Goal: Task Accomplishment & Management: Manage account settings

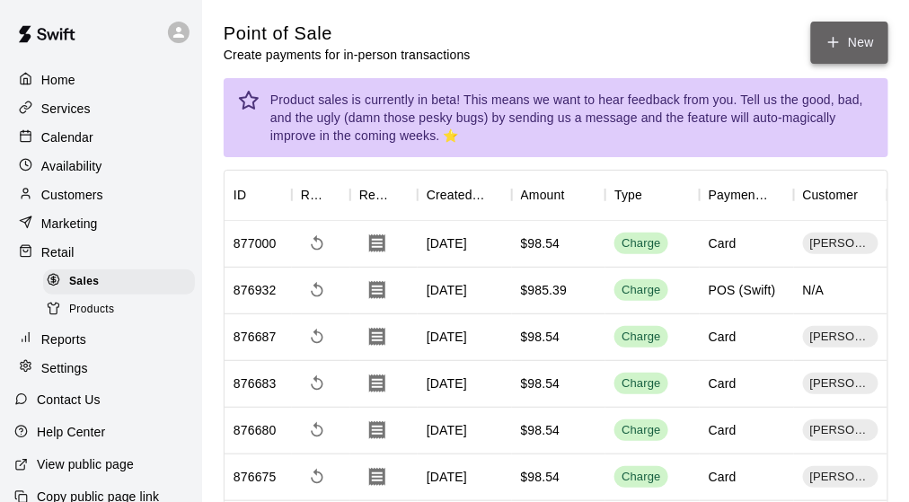
click at [854, 40] on button "New" at bounding box center [849, 43] width 77 height 42
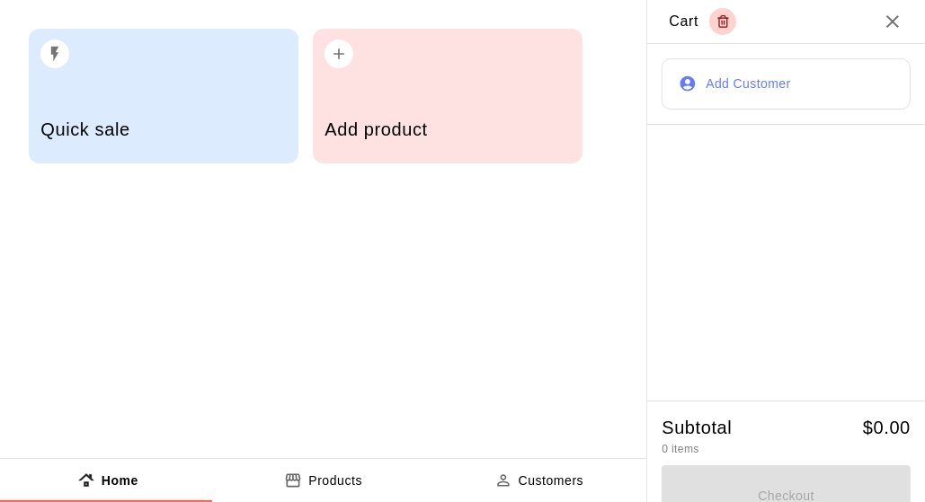
click at [421, 119] on div "Add product" at bounding box center [446, 132] width 245 height 64
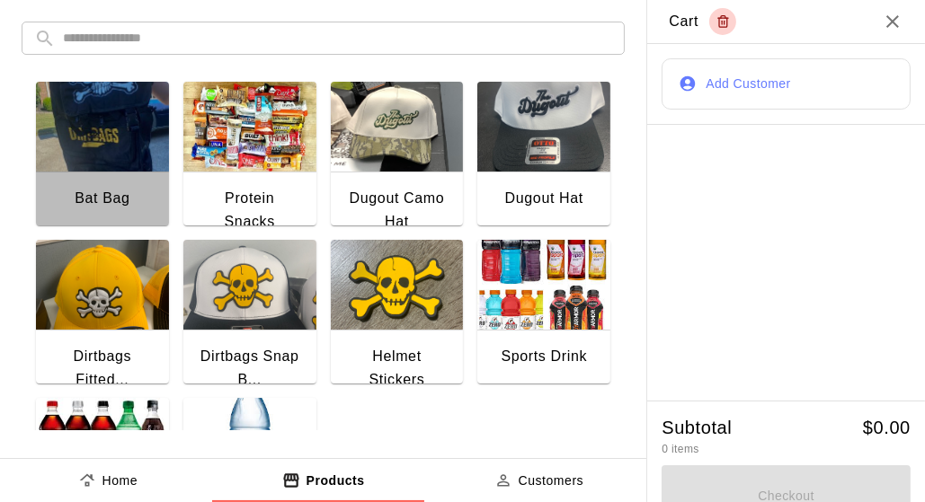
click at [111, 166] on img "button" at bounding box center [102, 127] width 133 height 90
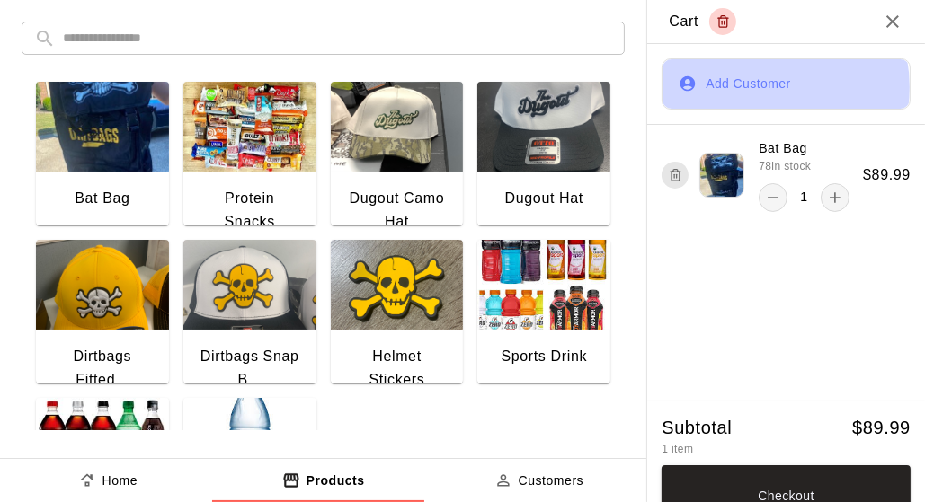
click at [742, 86] on button "Add Customer" at bounding box center [785, 83] width 249 height 51
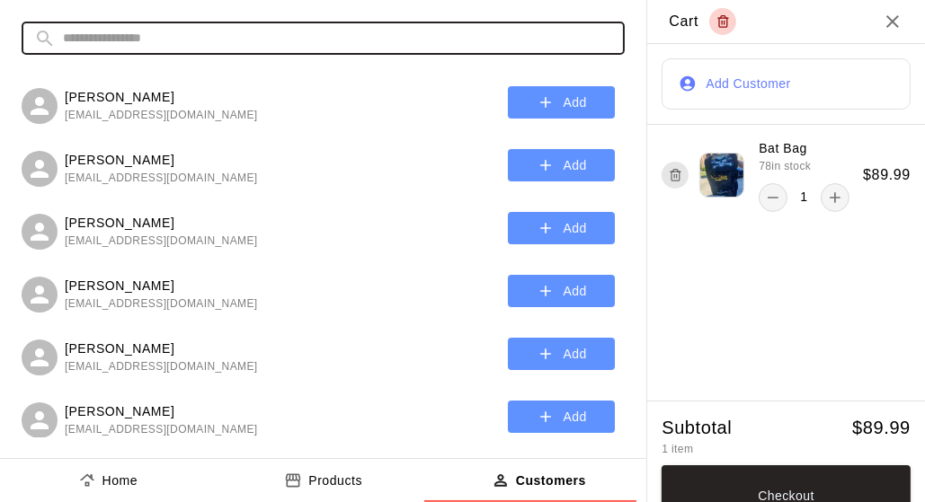
click at [151, 41] on input "text" at bounding box center [337, 38] width 549 height 33
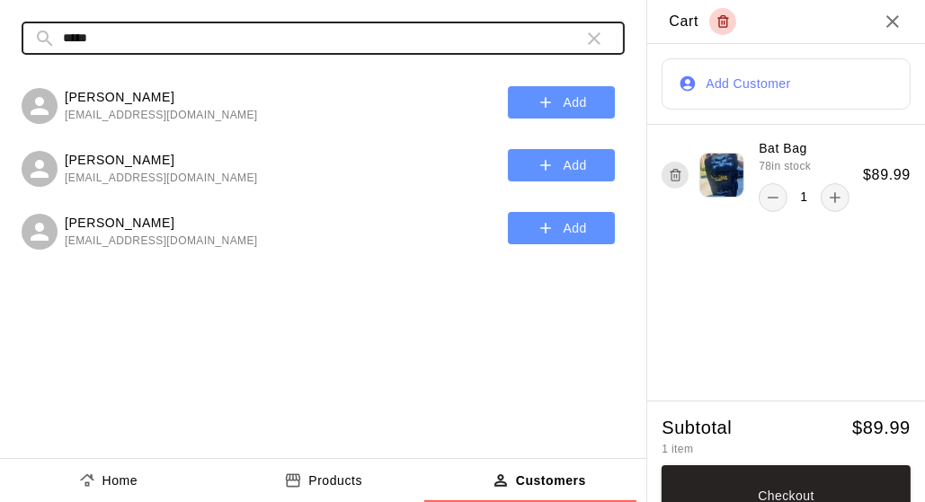
type input "*****"
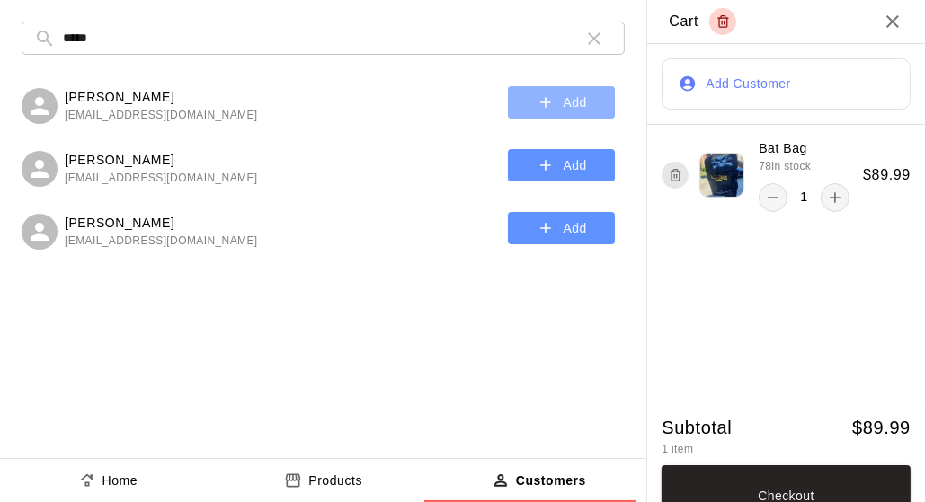
click at [541, 102] on icon "button" at bounding box center [545, 102] width 18 height 18
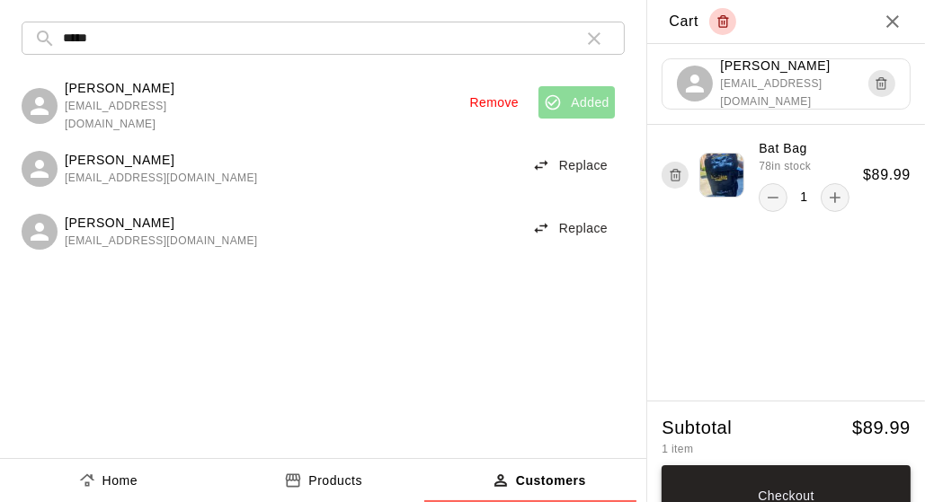
click at [771, 495] on button "Checkout" at bounding box center [785, 495] width 249 height 61
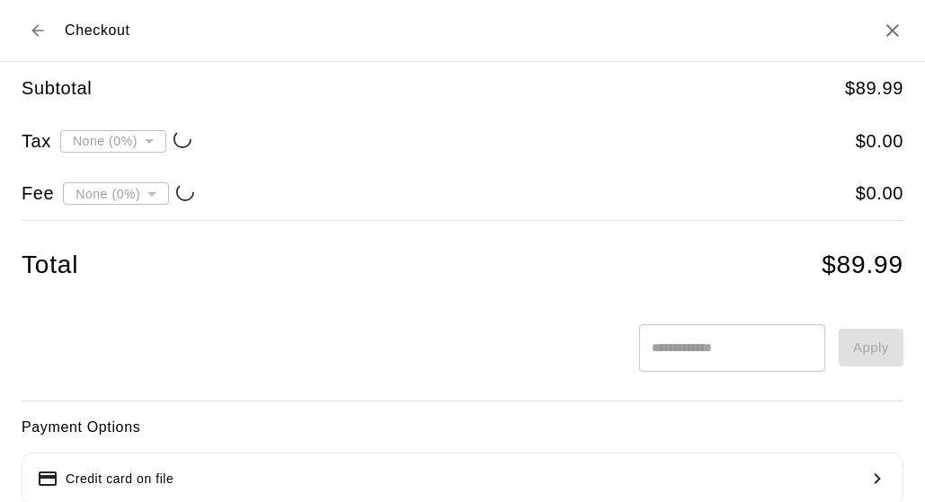
type input "**********"
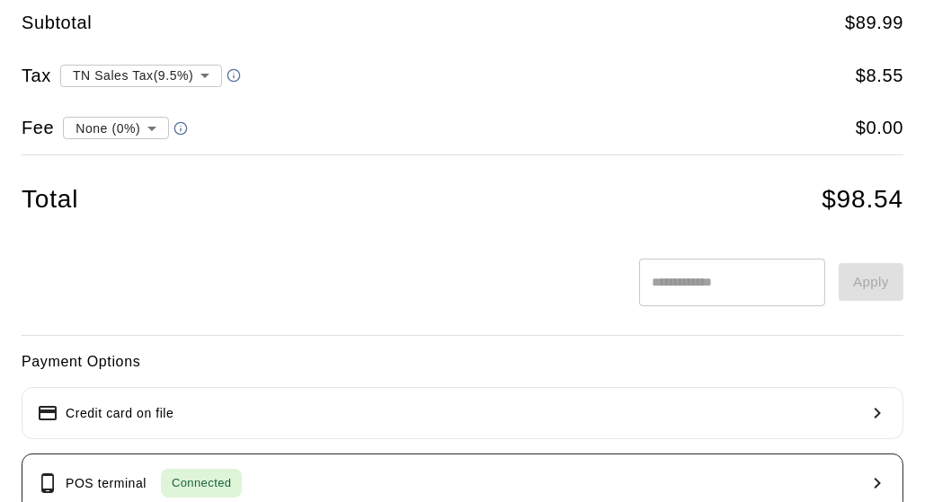
scroll to position [270, 0]
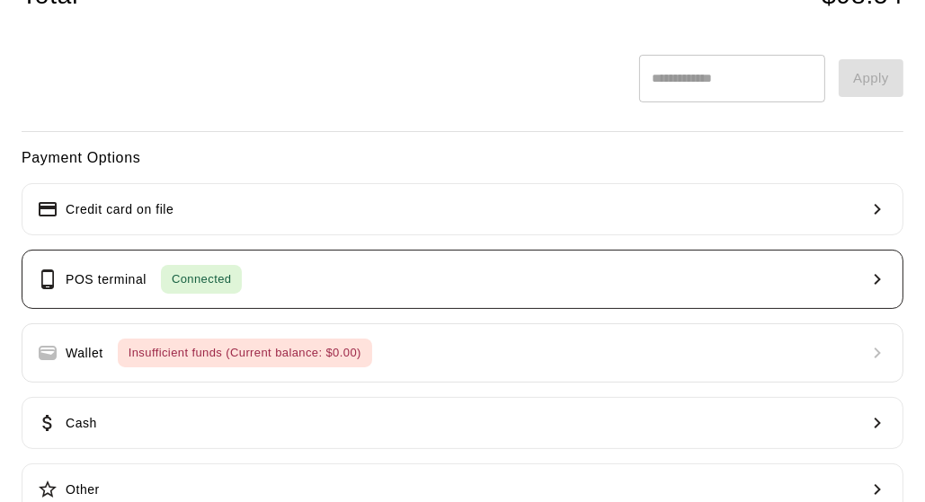
click at [297, 297] on button "POS terminal Connected" at bounding box center [462, 279] width 881 height 59
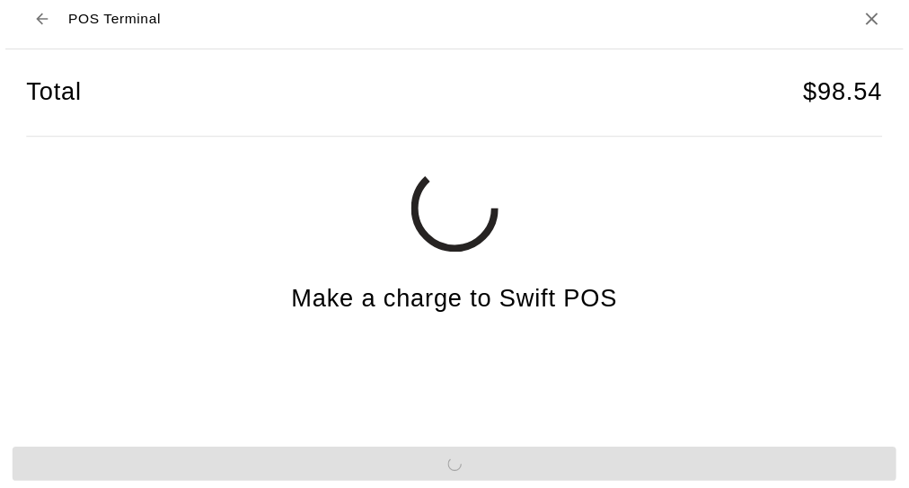
scroll to position [11, 0]
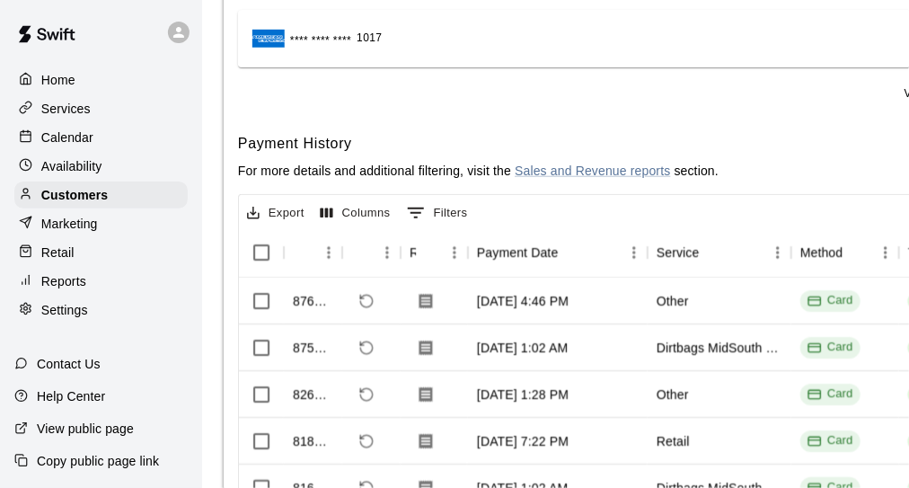
scroll to position [270, 0]
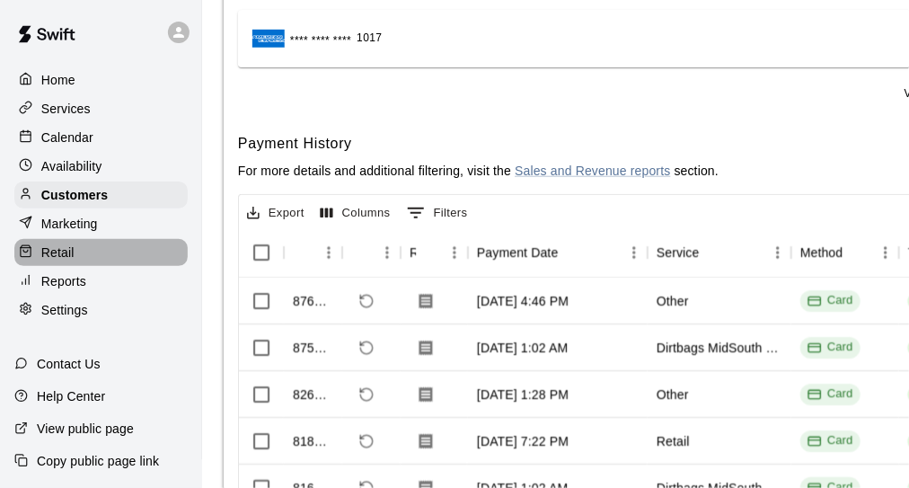
click at [73, 253] on p "Retail" at bounding box center [57, 252] width 33 height 18
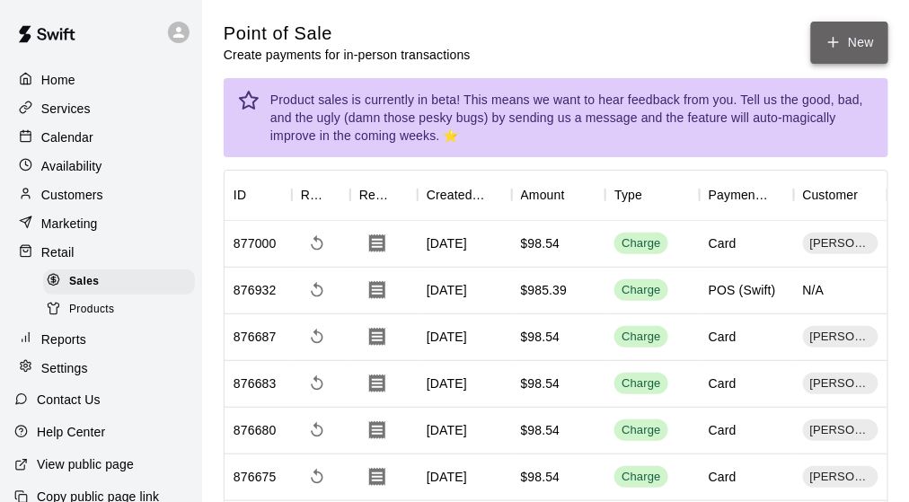
click at [840, 40] on icon "button" at bounding box center [834, 42] width 16 height 16
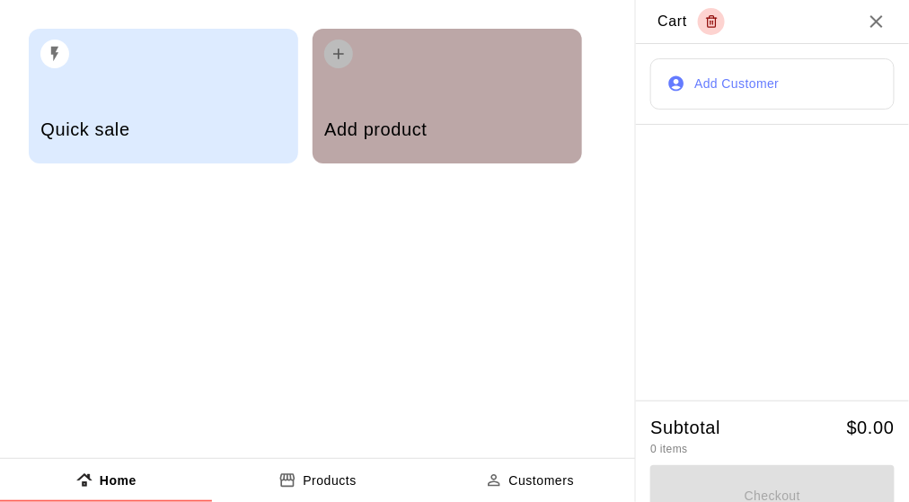
click at [431, 128] on h5 "Add product" at bounding box center [446, 130] width 245 height 24
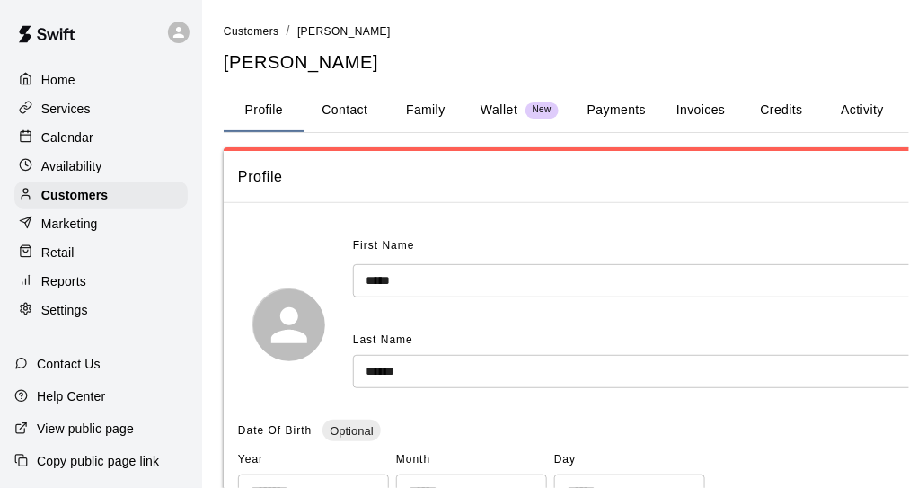
click at [70, 167] on p "Availability" at bounding box center [71, 166] width 61 height 18
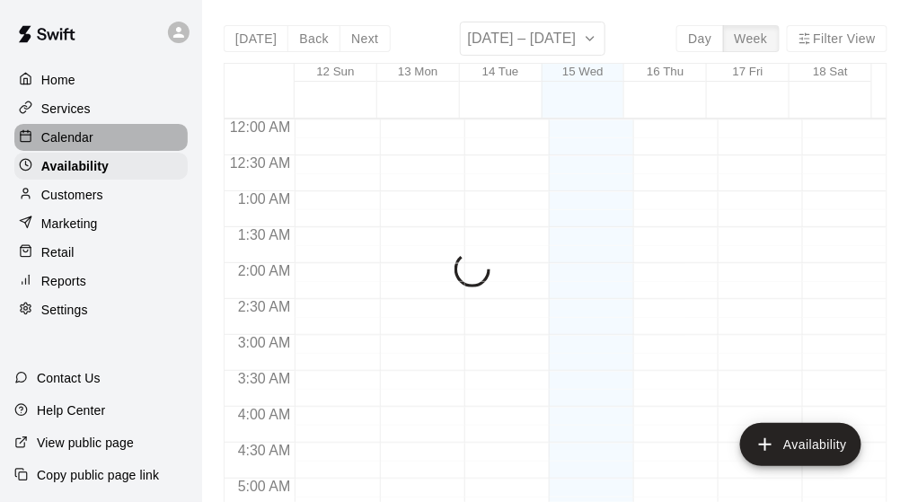
click at [81, 138] on p "Calendar" at bounding box center [67, 137] width 52 height 18
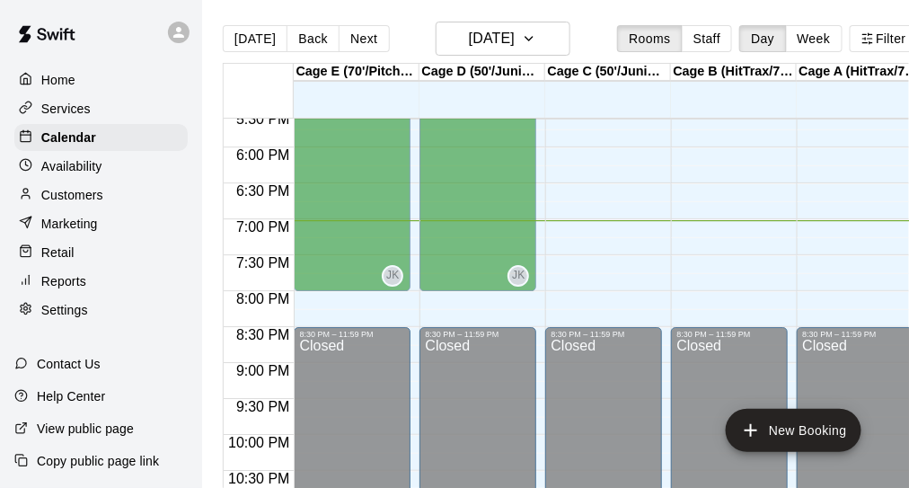
click at [98, 202] on p "Customers" at bounding box center [72, 195] width 62 height 18
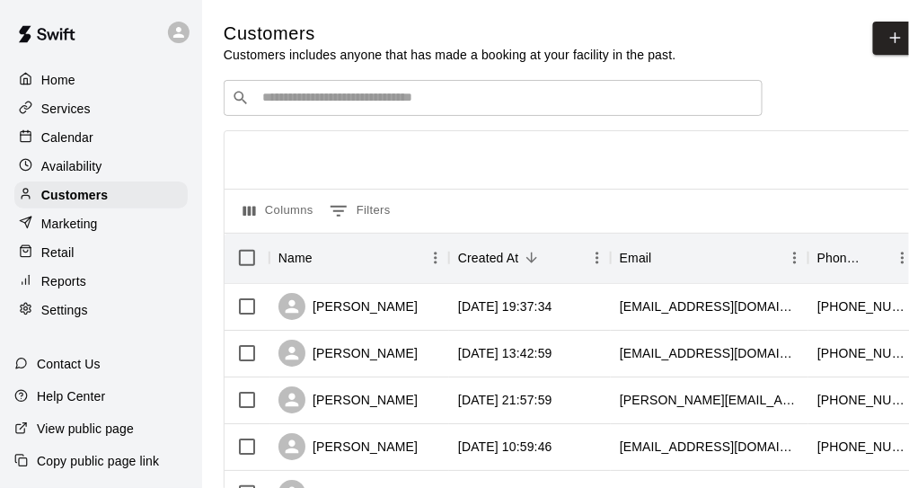
click at [82, 105] on p "Services" at bounding box center [65, 109] width 49 height 18
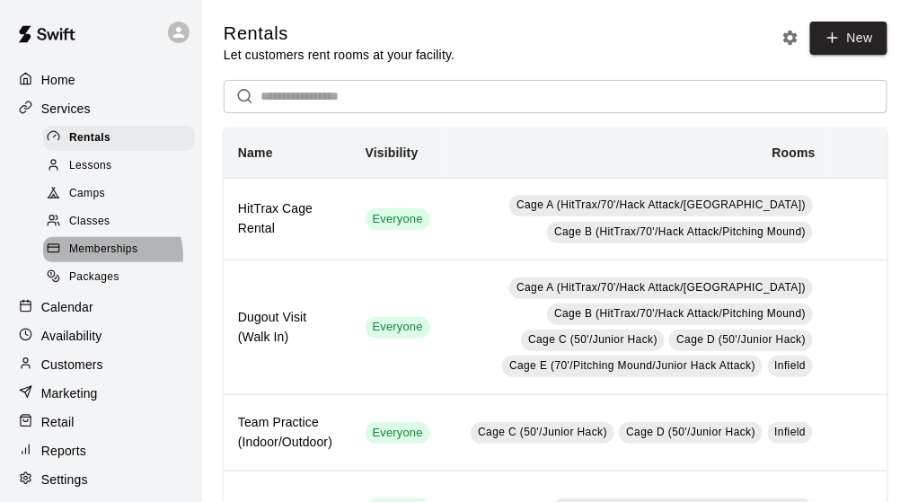
click at [111, 259] on span "Memberships" at bounding box center [103, 250] width 68 height 18
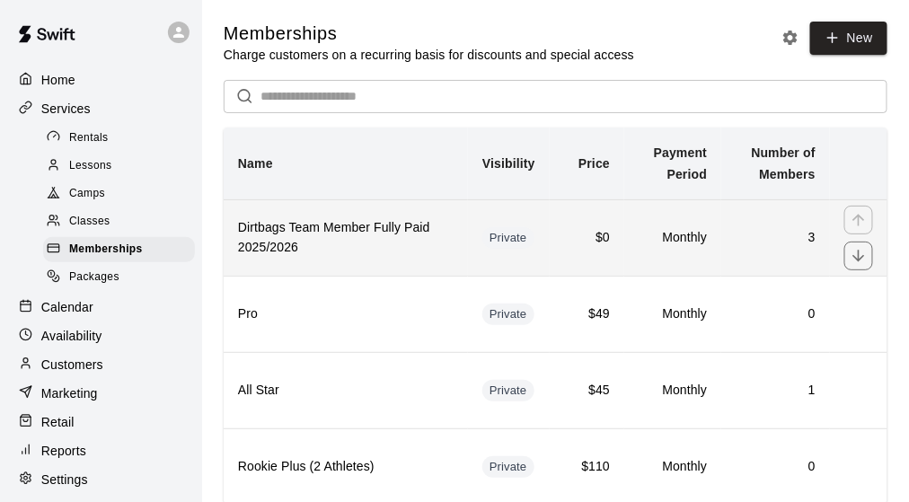
click at [343, 254] on h6 "Dirtbags Team Member Fully Paid 2025/2026" at bounding box center [346, 238] width 216 height 40
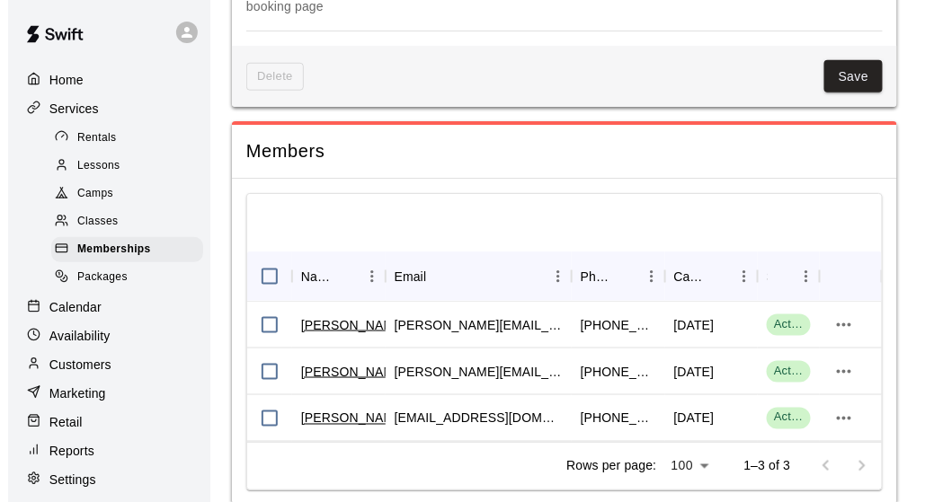
scroll to position [2023, 0]
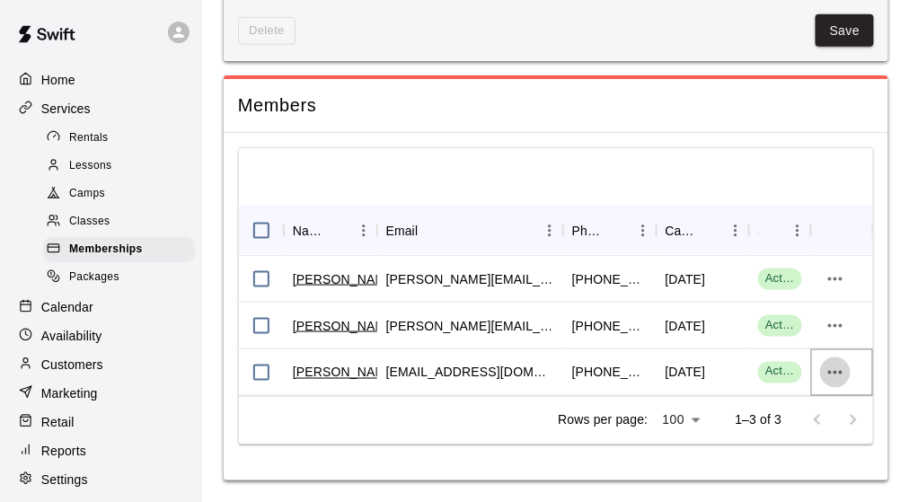
click at [841, 378] on icon "more actions" at bounding box center [836, 373] width 22 height 22
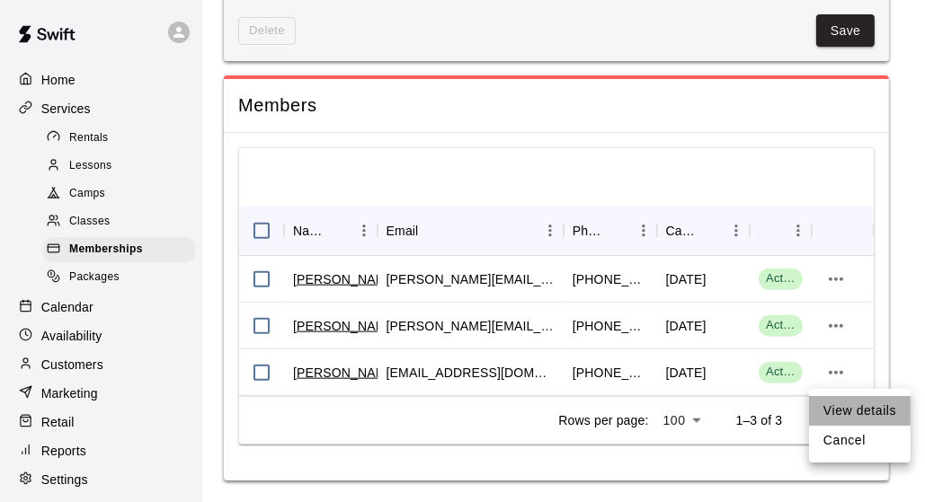
click at [861, 403] on li "View details" at bounding box center [860, 411] width 102 height 30
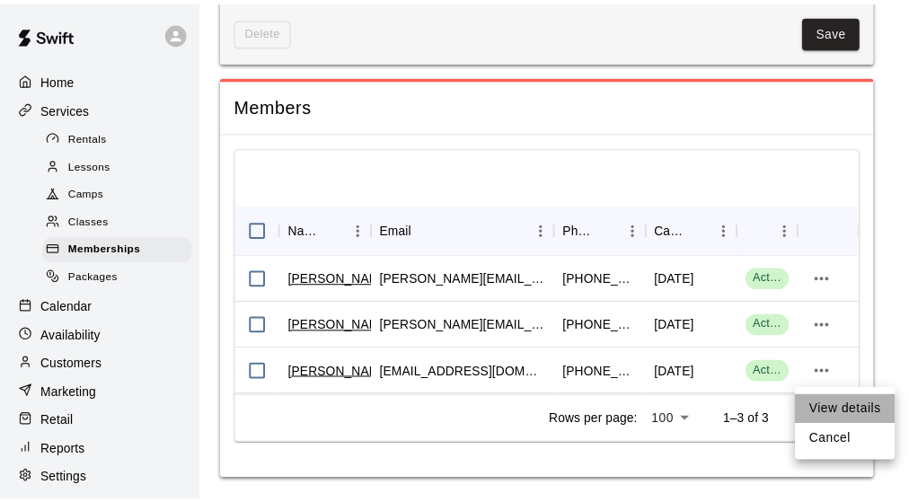
scroll to position [2013, 0]
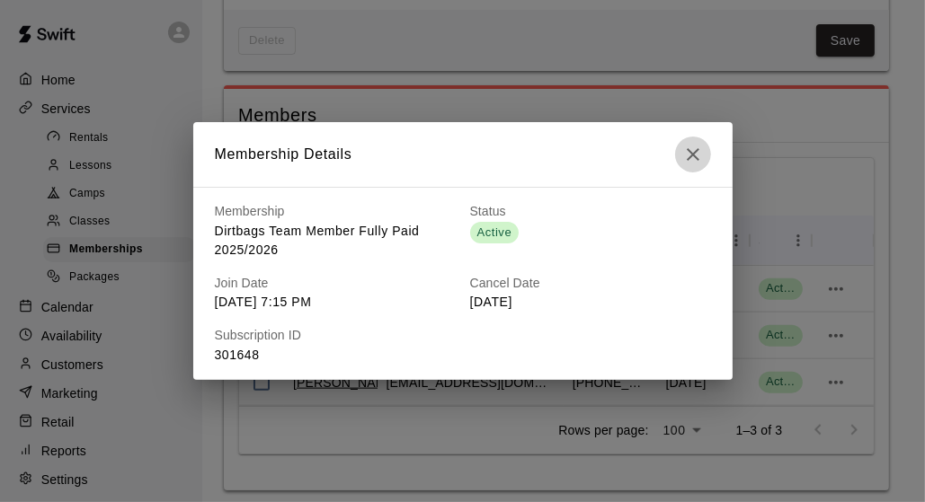
click at [695, 152] on icon "button" at bounding box center [692, 154] width 13 height 13
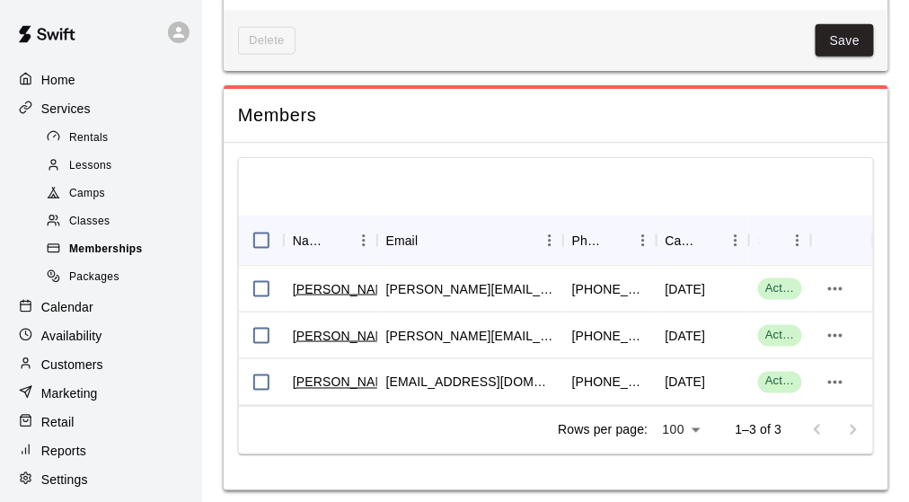
click at [116, 258] on span "Memberships" at bounding box center [106, 250] width 74 height 18
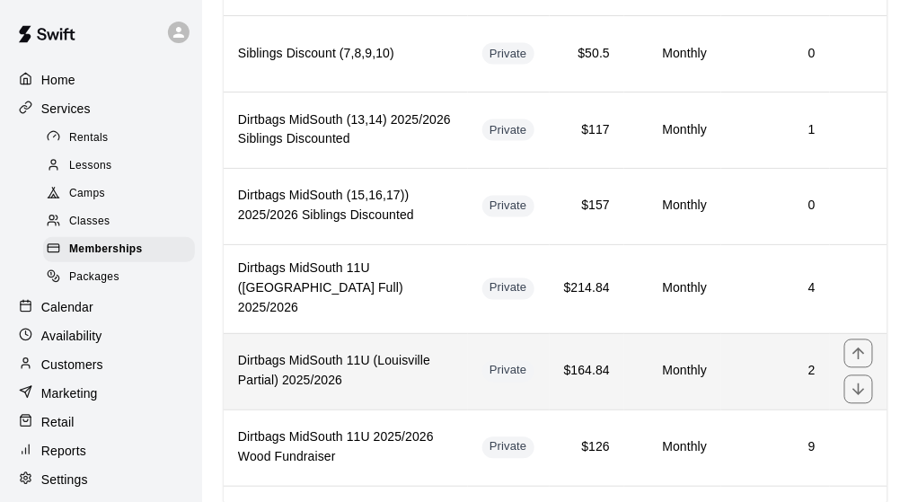
scroll to position [2355, 0]
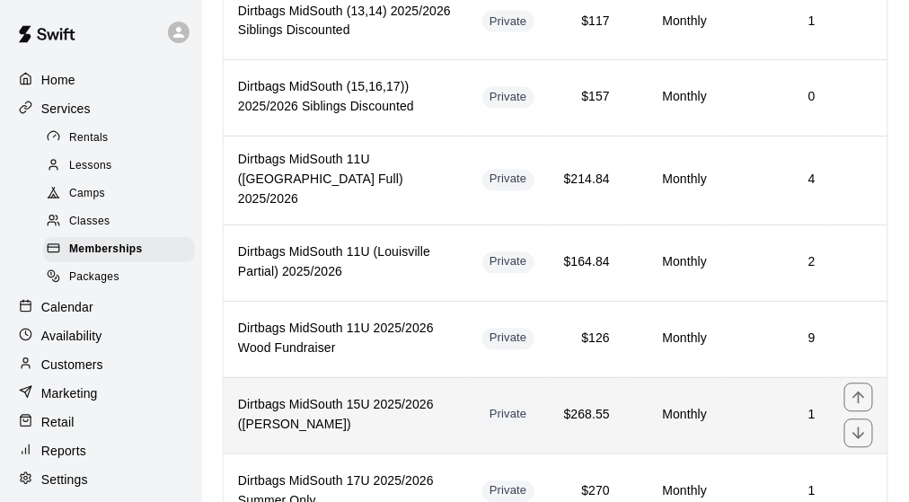
click at [407, 396] on h6 "Dirtbags MidSouth 15U 2025/2026 (Griffin)" at bounding box center [346, 416] width 216 height 40
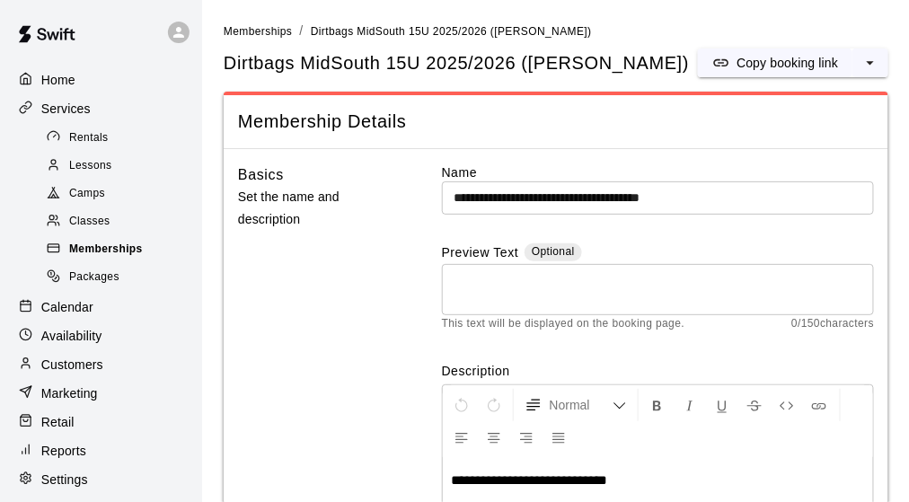
click at [146, 246] on div "Memberships" at bounding box center [119, 249] width 152 height 25
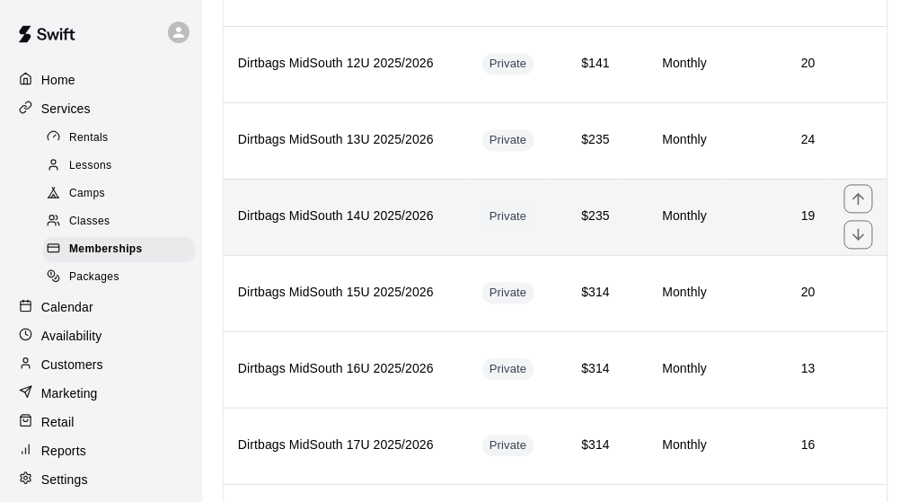
scroll to position [809, 0]
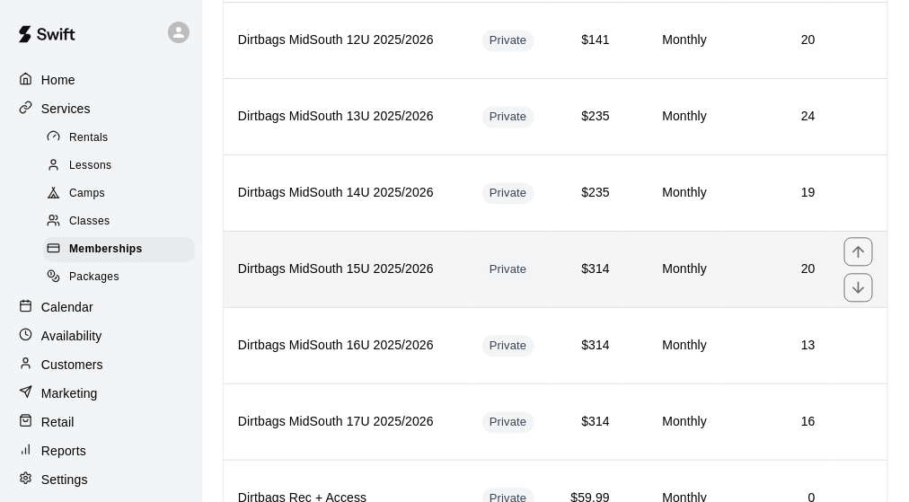
click at [405, 270] on th "Dirtbags MidSouth 15U 2025/2026" at bounding box center [346, 269] width 244 height 76
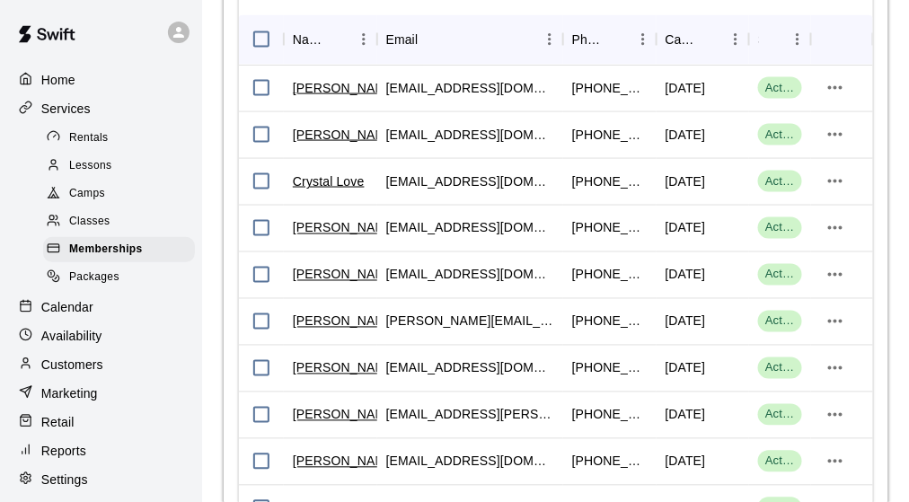
scroll to position [2138, 0]
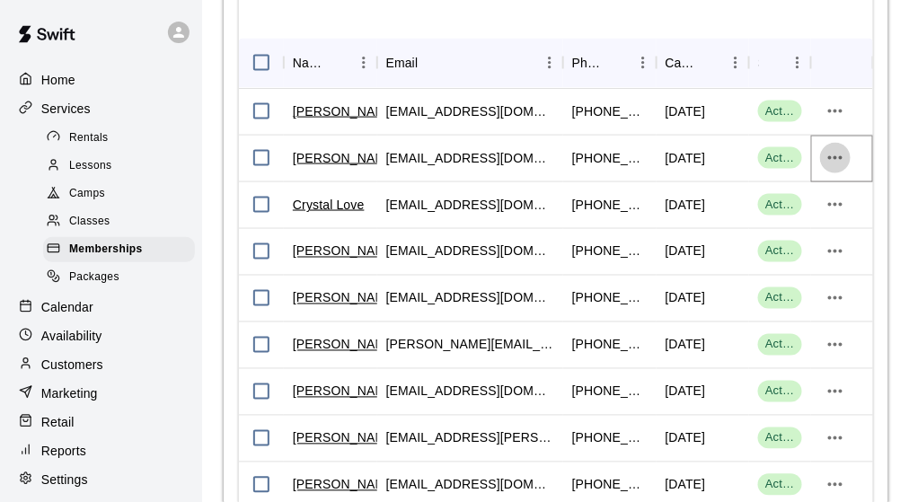
click at [827, 164] on icon "more actions" at bounding box center [836, 158] width 22 height 22
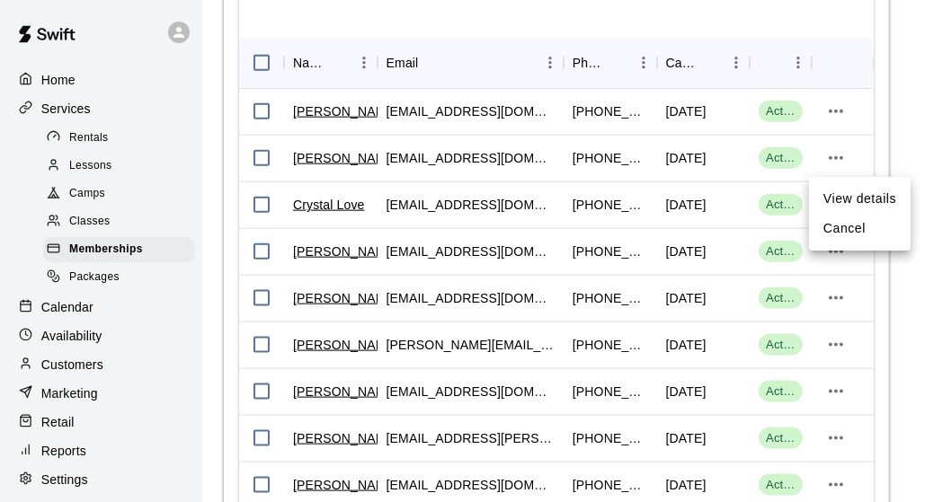
click at [845, 196] on li "View details" at bounding box center [860, 199] width 102 height 30
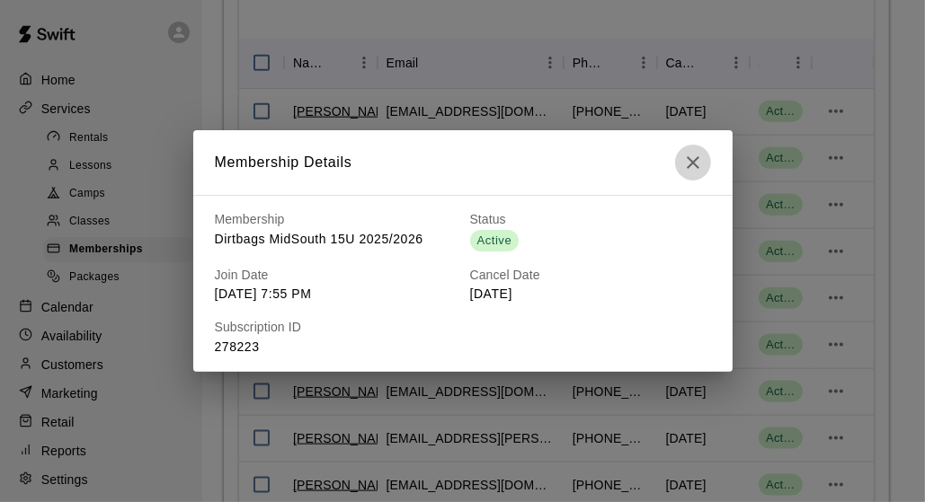
click at [694, 170] on icon "button" at bounding box center [693, 163] width 22 height 22
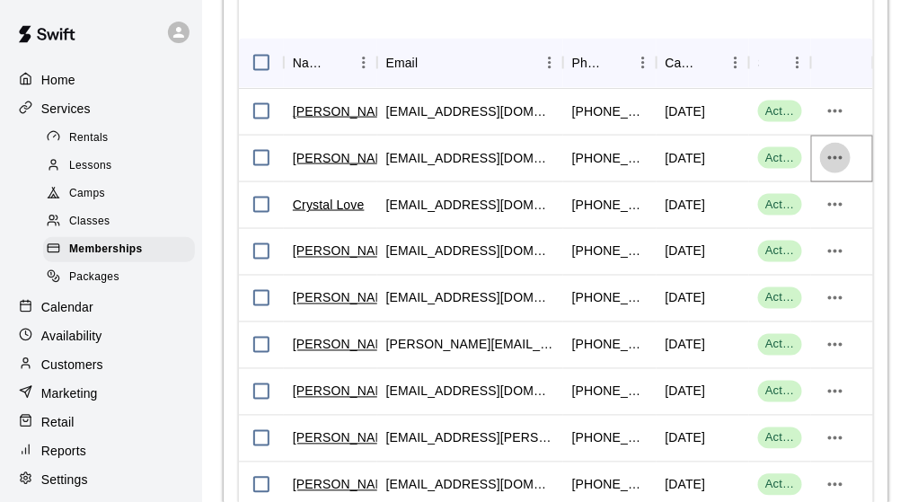
click at [843, 161] on icon "more actions" at bounding box center [836, 158] width 22 height 22
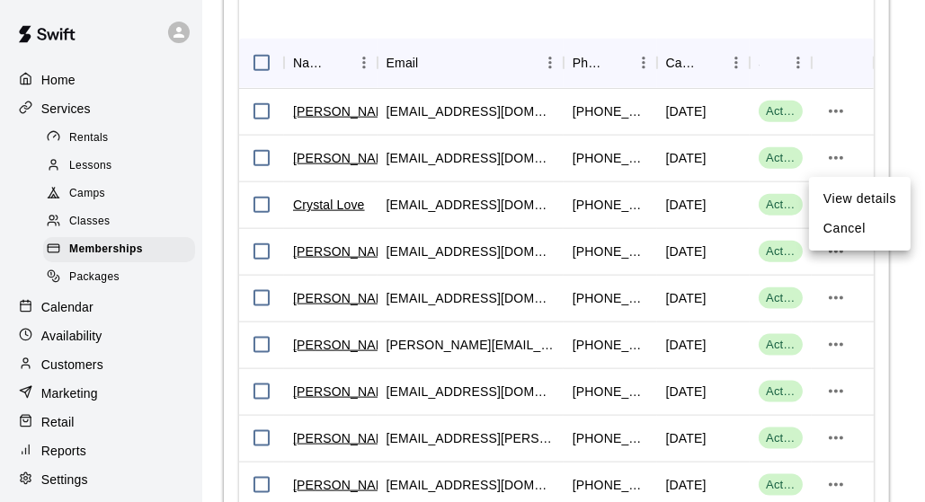
click at [870, 197] on li "View details" at bounding box center [860, 199] width 102 height 30
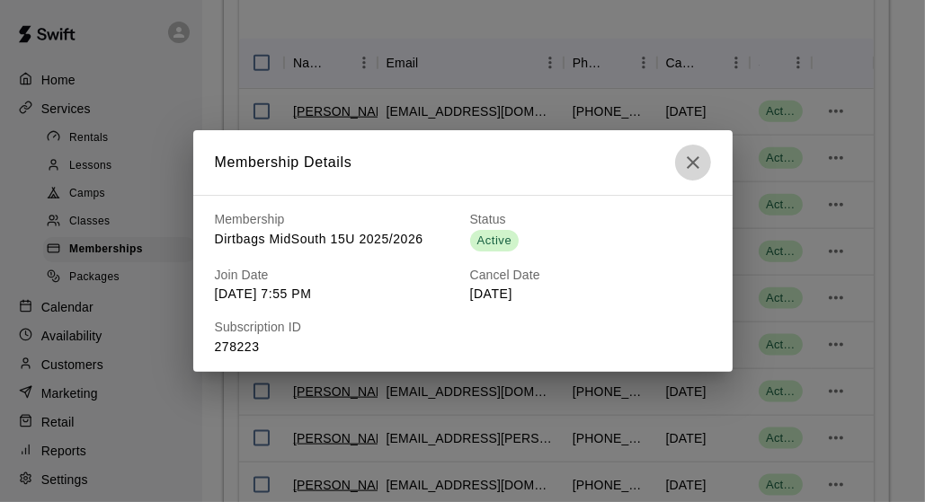
click at [697, 165] on icon "button" at bounding box center [693, 163] width 22 height 22
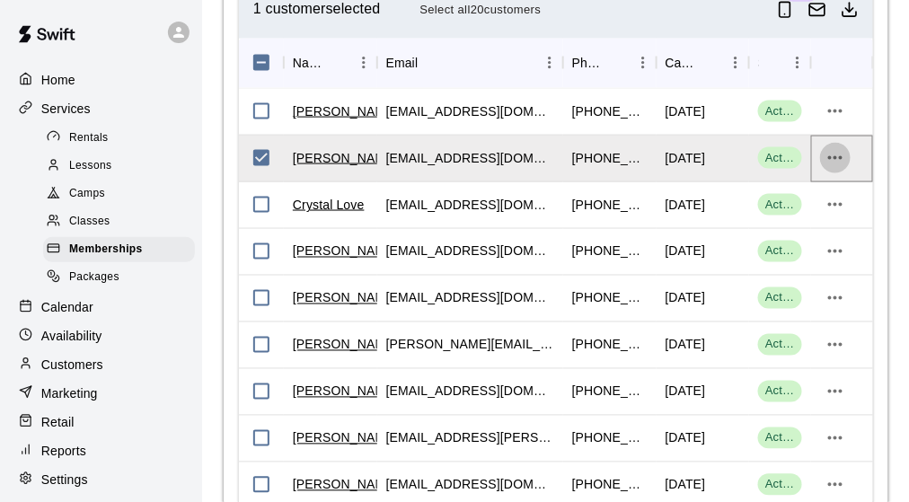
click at [827, 166] on icon "more actions" at bounding box center [836, 158] width 22 height 22
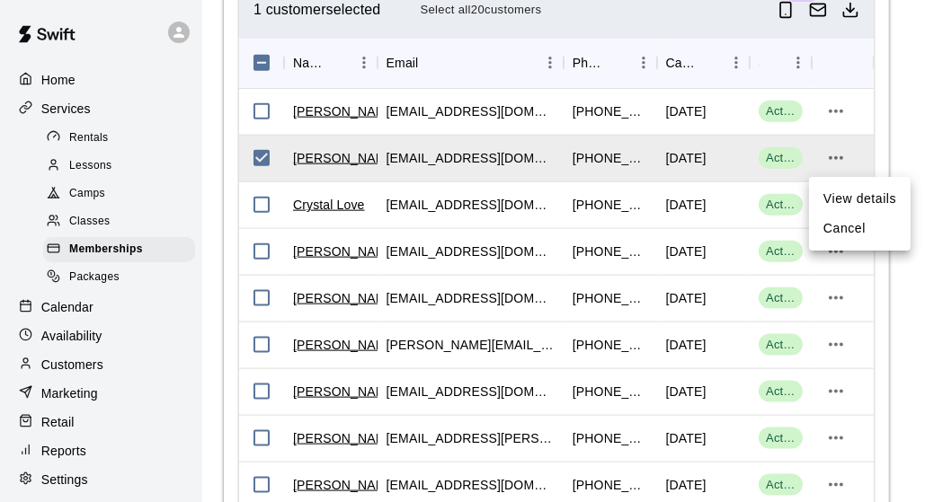
click at [847, 236] on li "Cancel" at bounding box center [860, 229] width 102 height 30
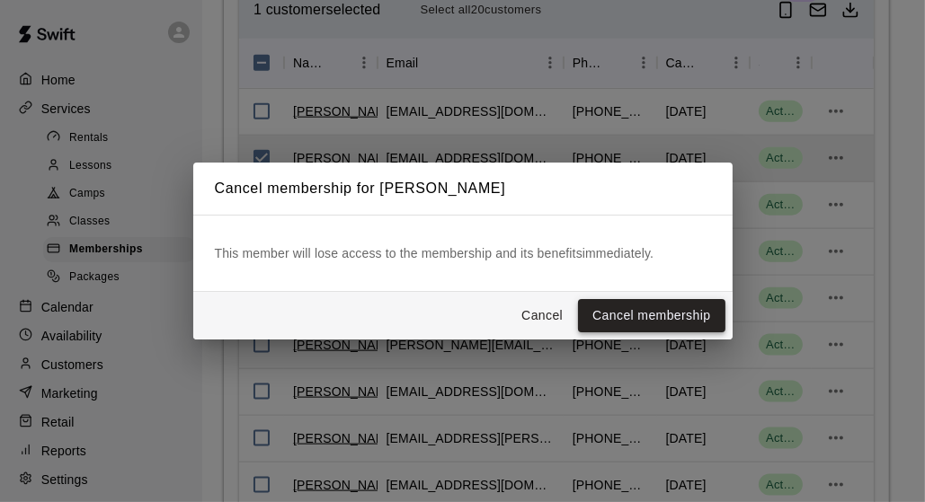
click at [618, 312] on button "Cancel membership" at bounding box center [651, 315] width 146 height 33
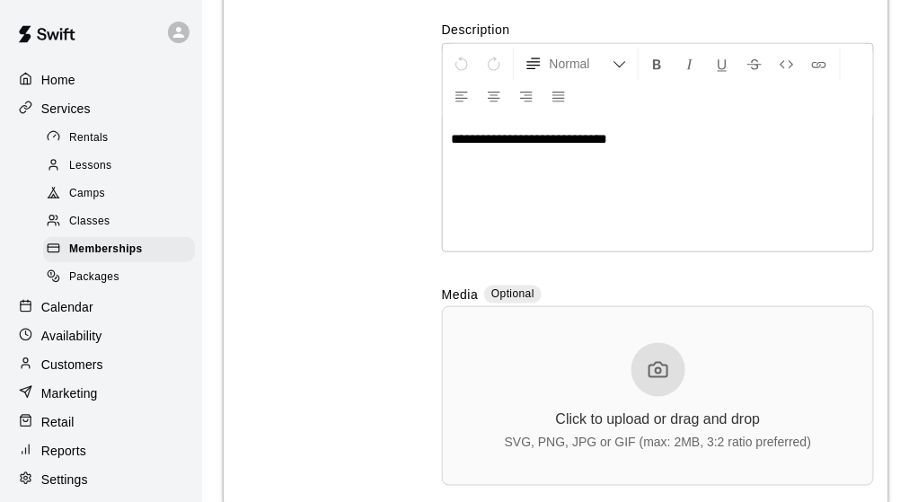
scroll to position [0, 0]
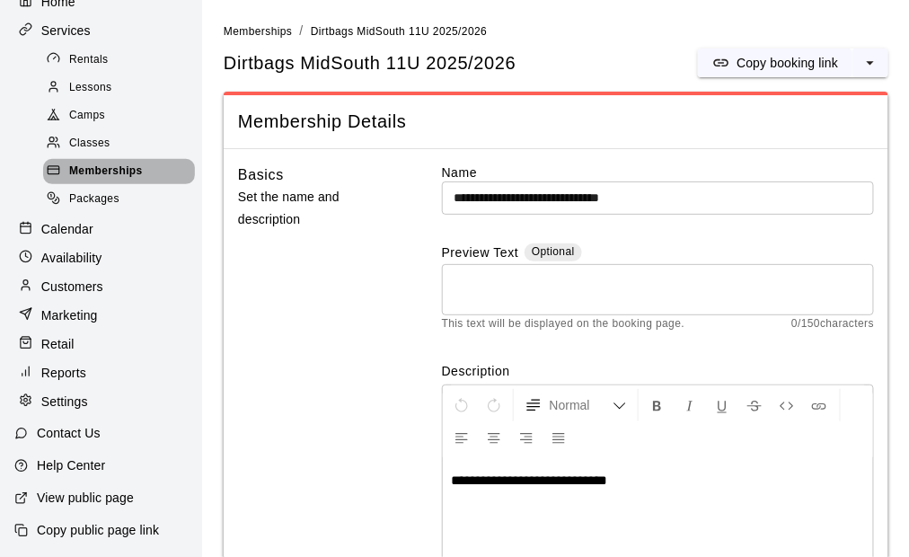
click at [134, 163] on span "Memberships" at bounding box center [106, 172] width 74 height 18
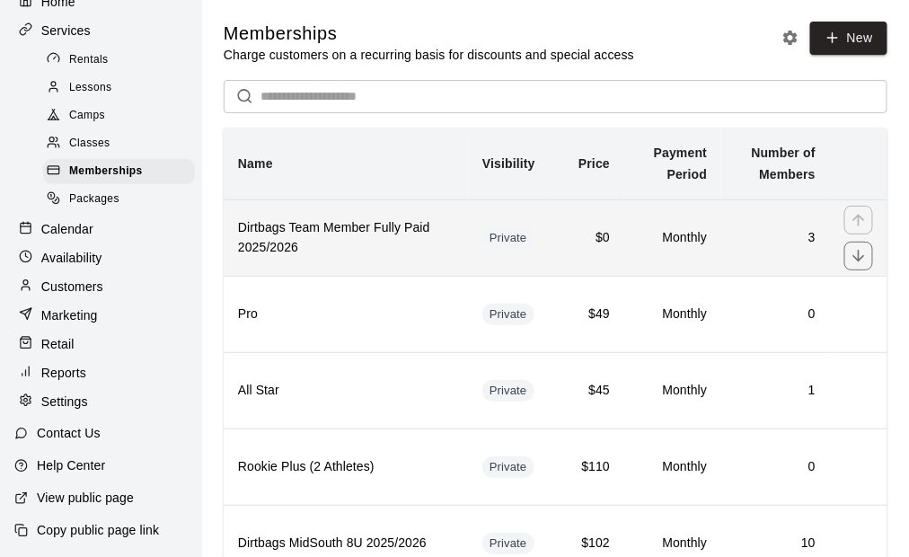
click at [434, 256] on h6 "Dirtbags Team Member Fully Paid 2025/2026" at bounding box center [346, 238] width 216 height 40
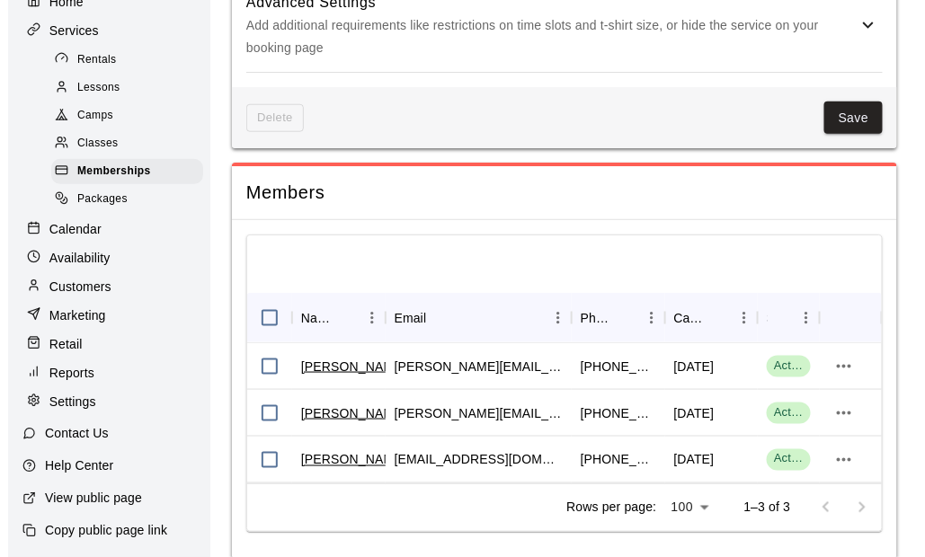
scroll to position [1970, 0]
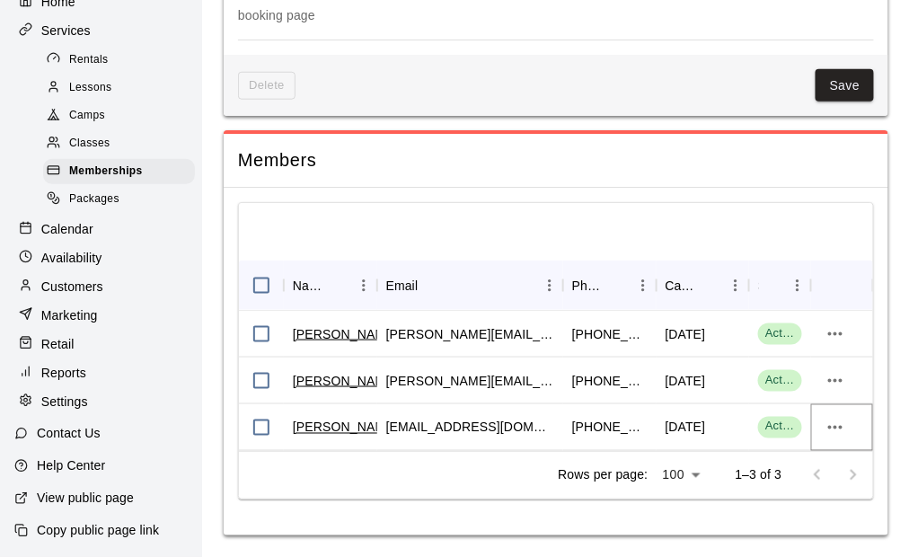
click at [832, 423] on icon "more actions" at bounding box center [836, 428] width 22 height 22
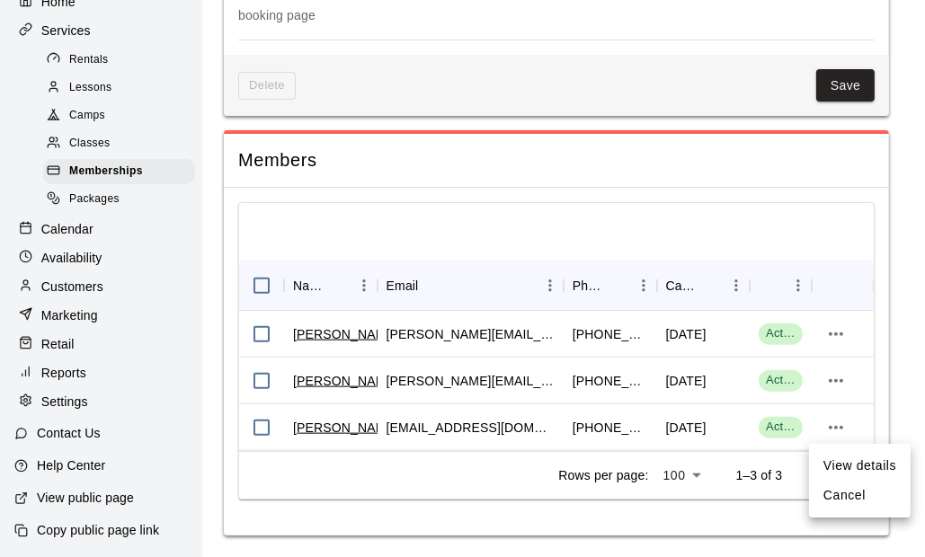
click at [456, 160] on div at bounding box center [462, 278] width 925 height 557
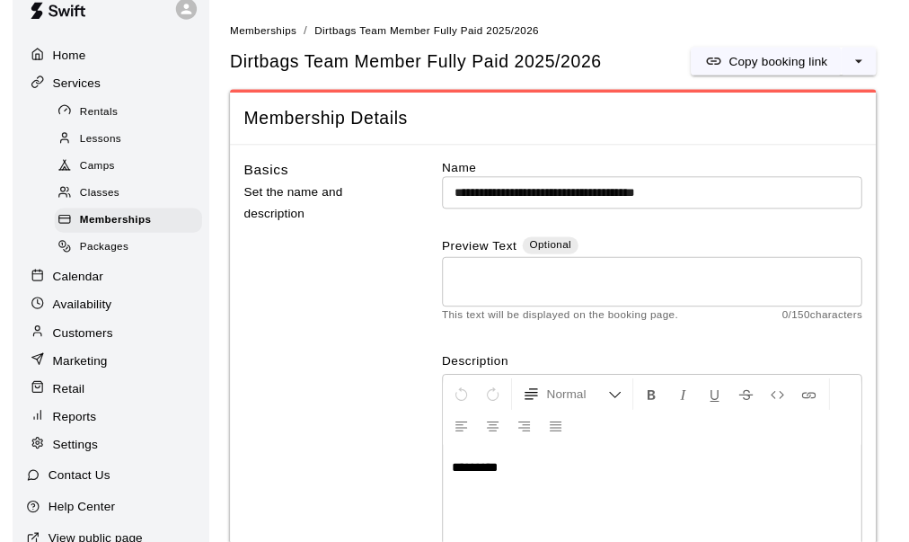
scroll to position [0, 0]
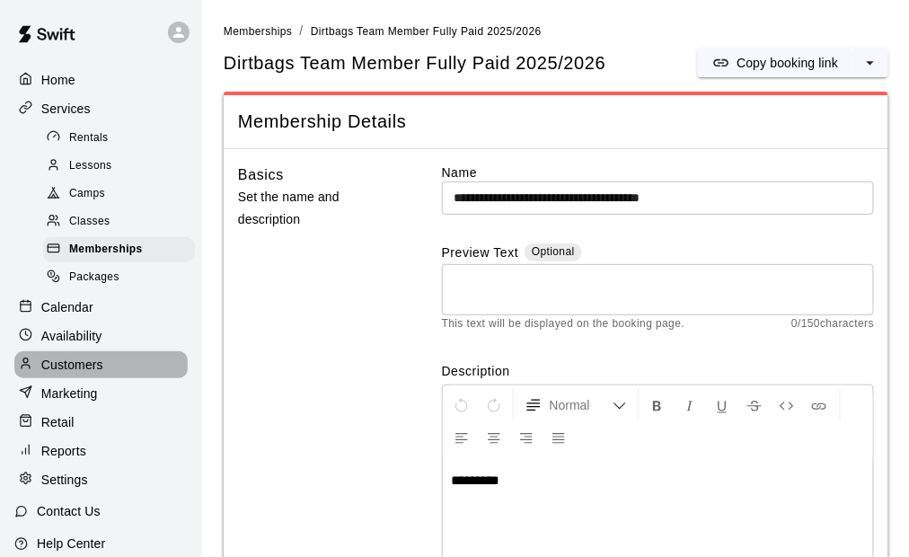
click at [102, 374] on p "Customers" at bounding box center [72, 365] width 62 height 18
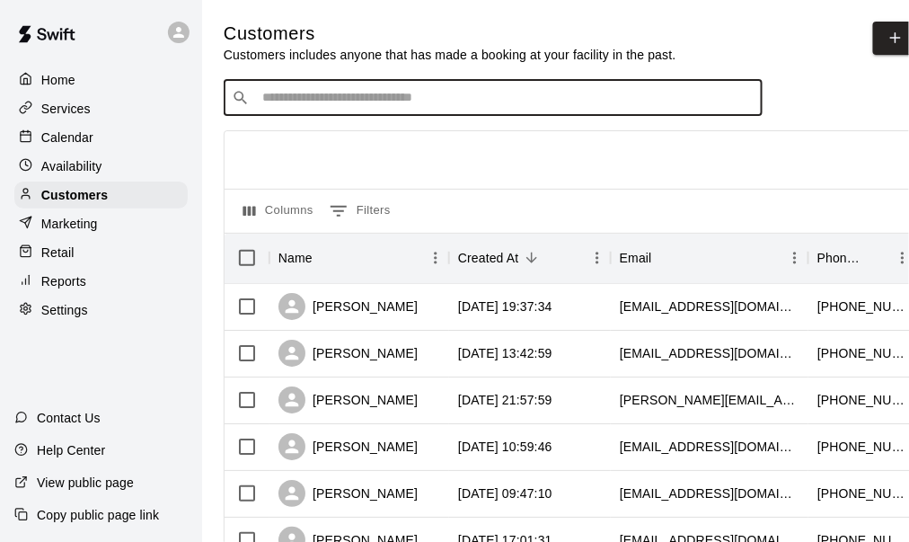
click at [392, 93] on input "Search customers by name or email" at bounding box center [506, 98] width 498 height 18
type input "*****"
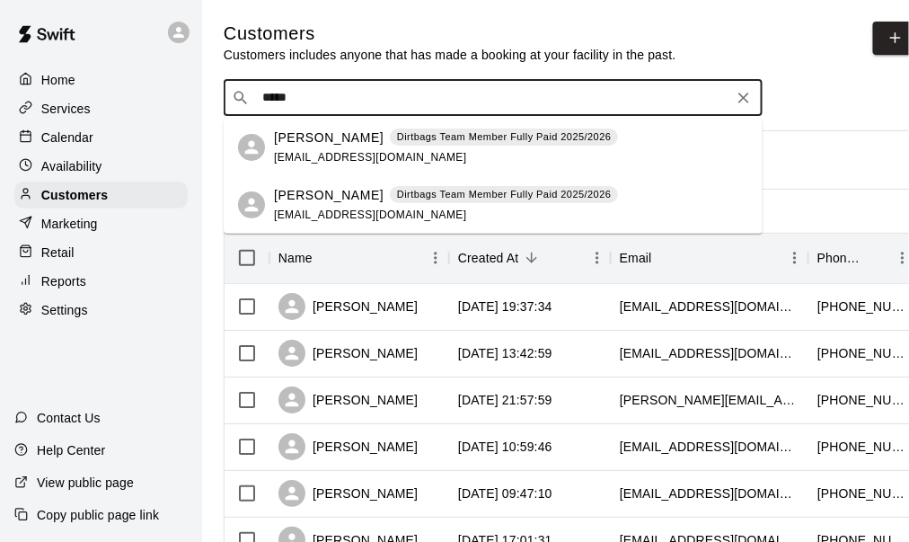
click at [317, 143] on p "Thomas Bruff" at bounding box center [329, 137] width 110 height 19
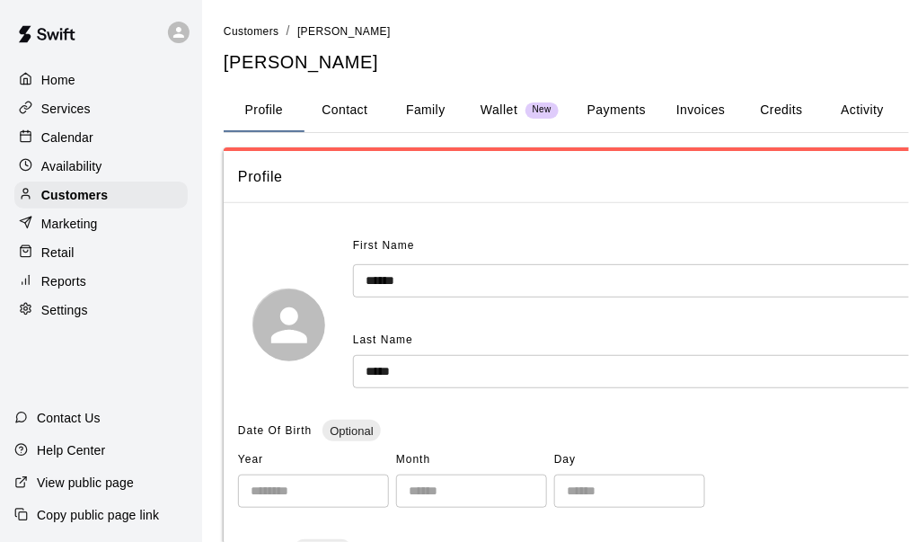
click at [633, 104] on button "Payments" at bounding box center [616, 110] width 87 height 43
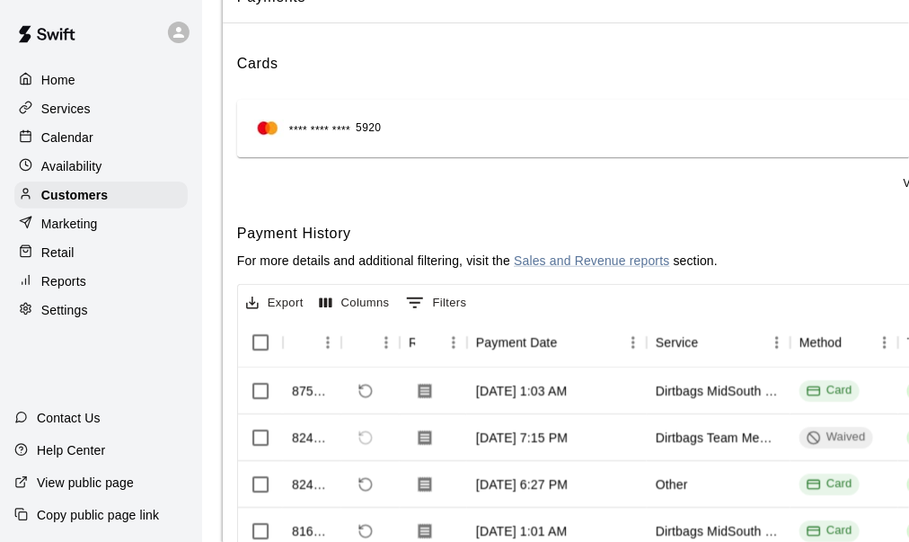
scroll to position [180, 0]
click at [365, 386] on icon "Refund payment" at bounding box center [367, 391] width 16 height 16
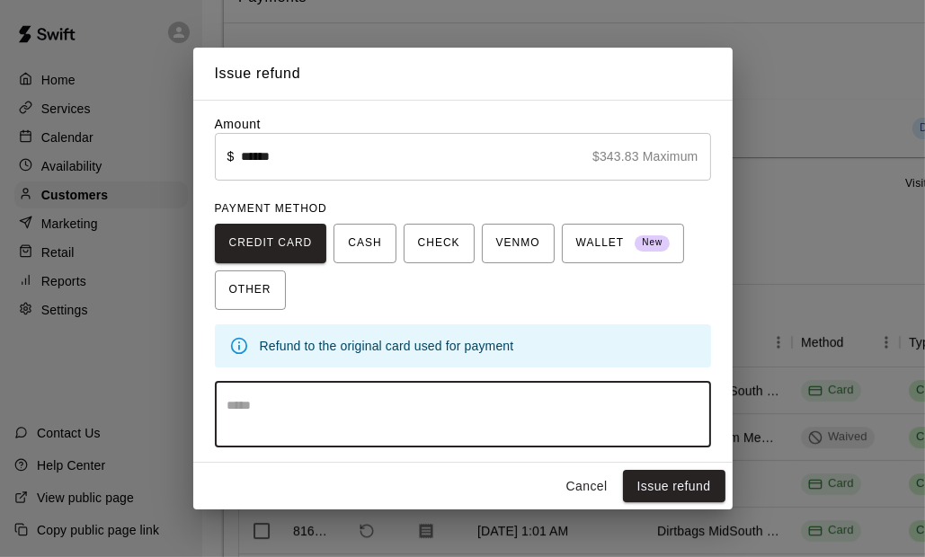
click at [288, 397] on textarea at bounding box center [462, 414] width 471 height 36
type textarea "**********"
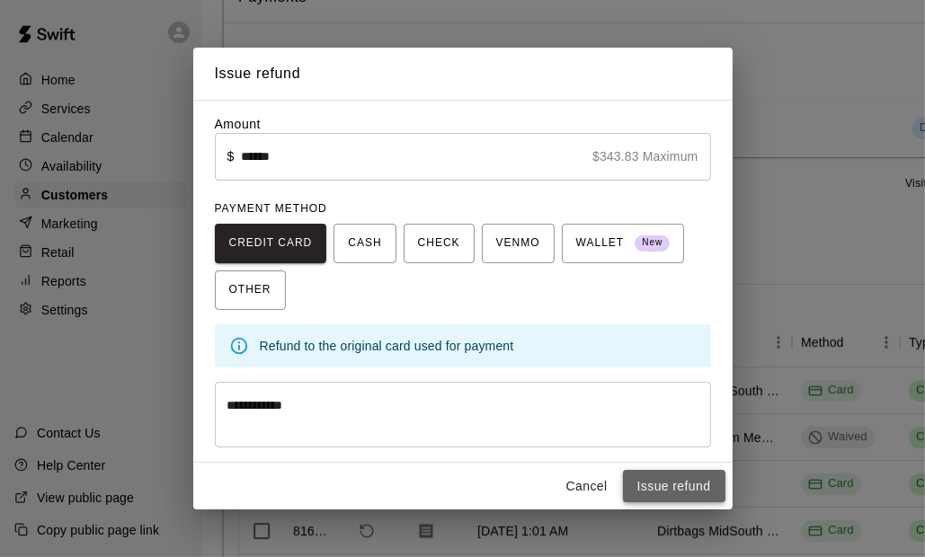
click at [698, 491] on button "Issue refund" at bounding box center [674, 486] width 102 height 33
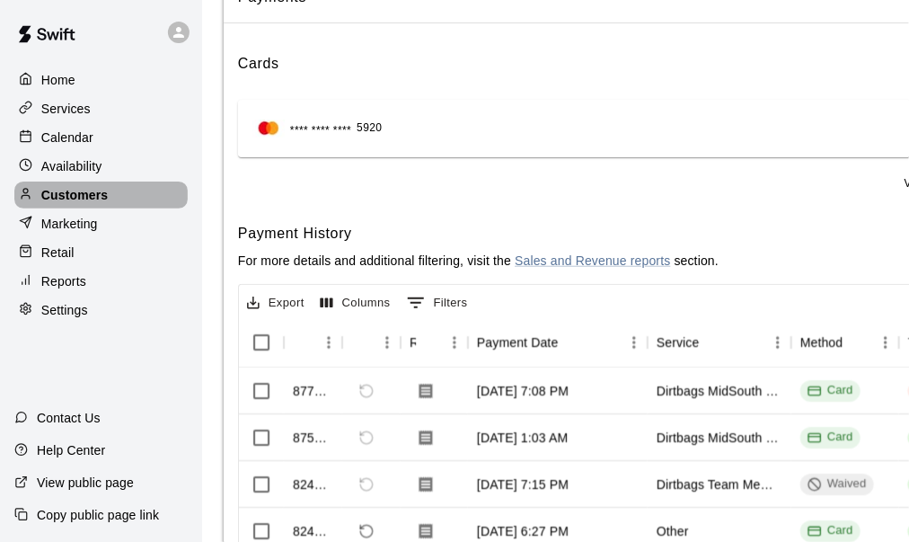
click at [100, 199] on p "Customers" at bounding box center [74, 195] width 66 height 18
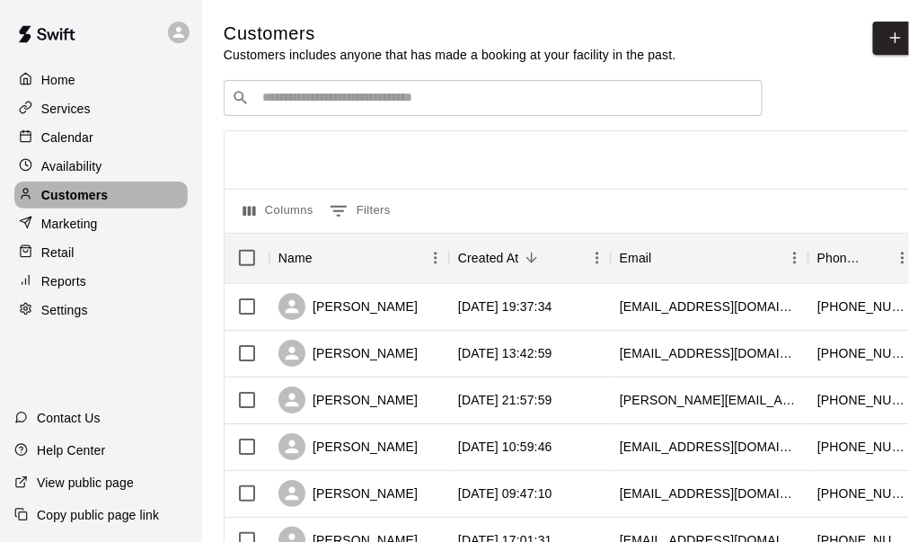
click at [109, 199] on div "Customers" at bounding box center [100, 195] width 173 height 27
click at [95, 204] on p "Customers" at bounding box center [74, 195] width 66 height 18
click at [75, 202] on p "Customers" at bounding box center [74, 195] width 66 height 18
click at [70, 200] on p "Customers" at bounding box center [74, 195] width 66 height 18
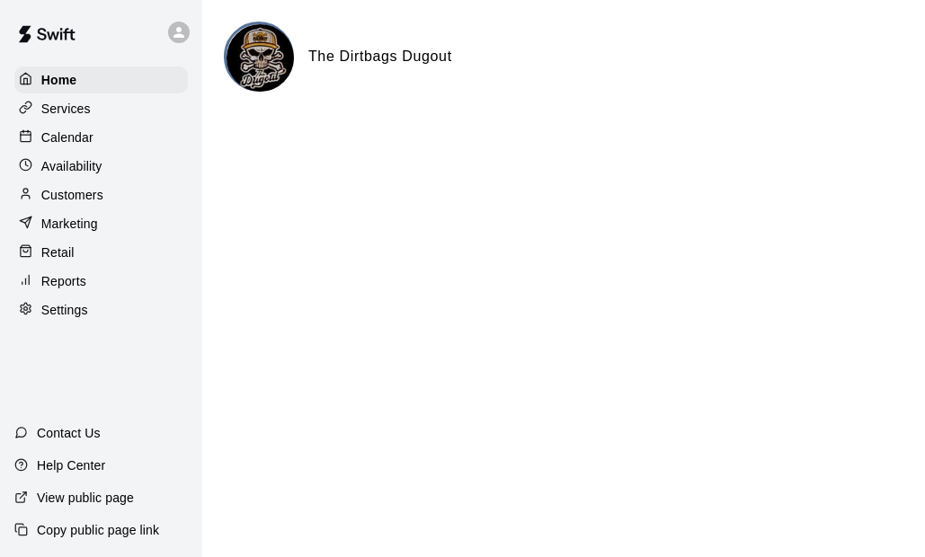
click at [68, 175] on p "Availability" at bounding box center [71, 166] width 61 height 18
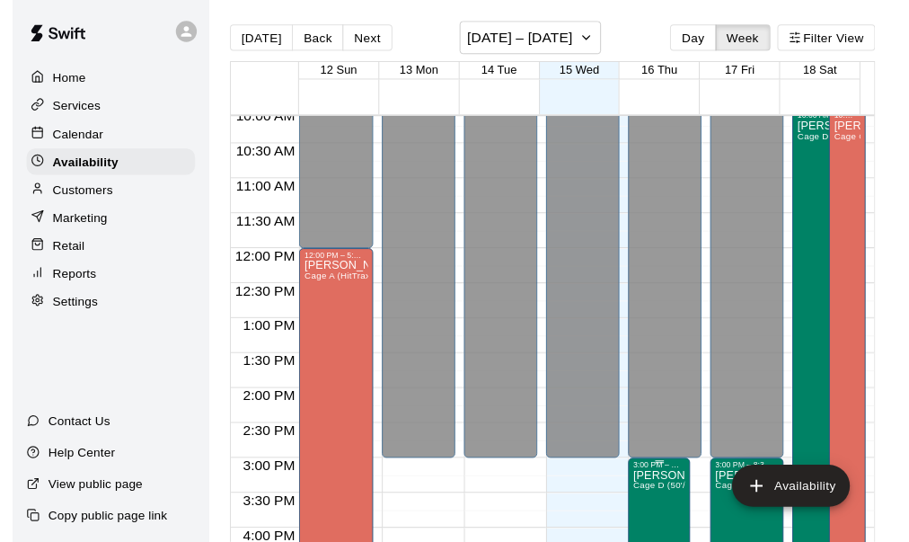
scroll to position [637, 0]
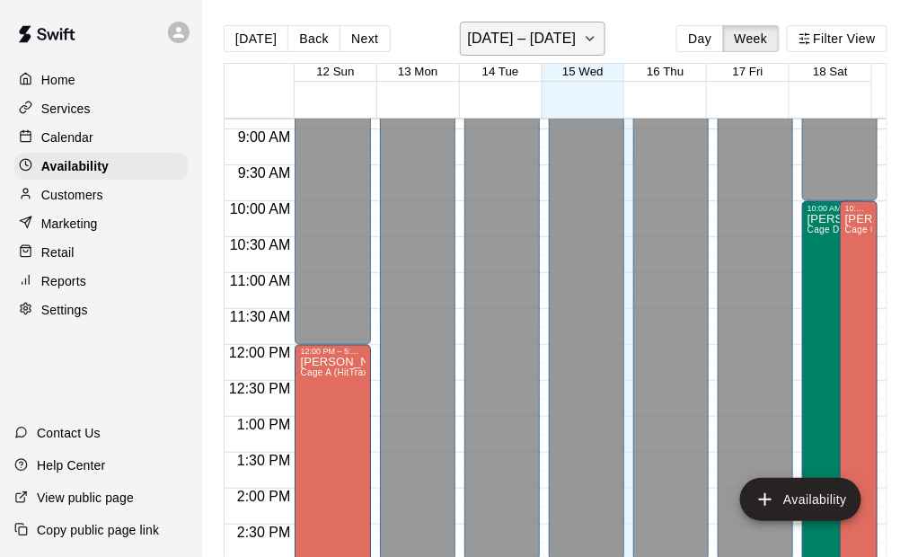
click at [589, 32] on icon "button" at bounding box center [590, 39] width 14 height 22
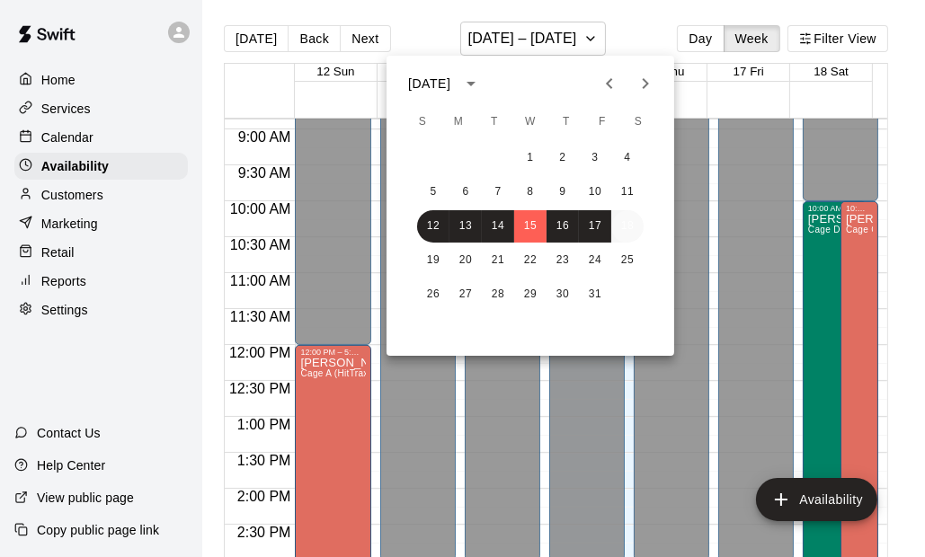
click at [635, 227] on button "18" at bounding box center [627, 226] width 32 height 32
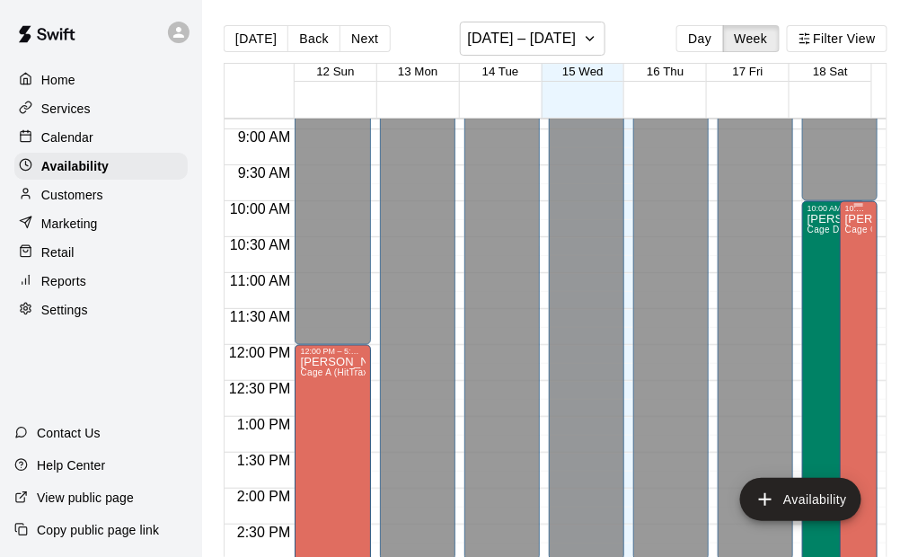
click at [846, 258] on div "[PERSON_NAME] Cage C (50'/Junior Hack), Cage D (50'/Junior Hack), Cage A (HitTr…" at bounding box center [859, 491] width 27 height 557
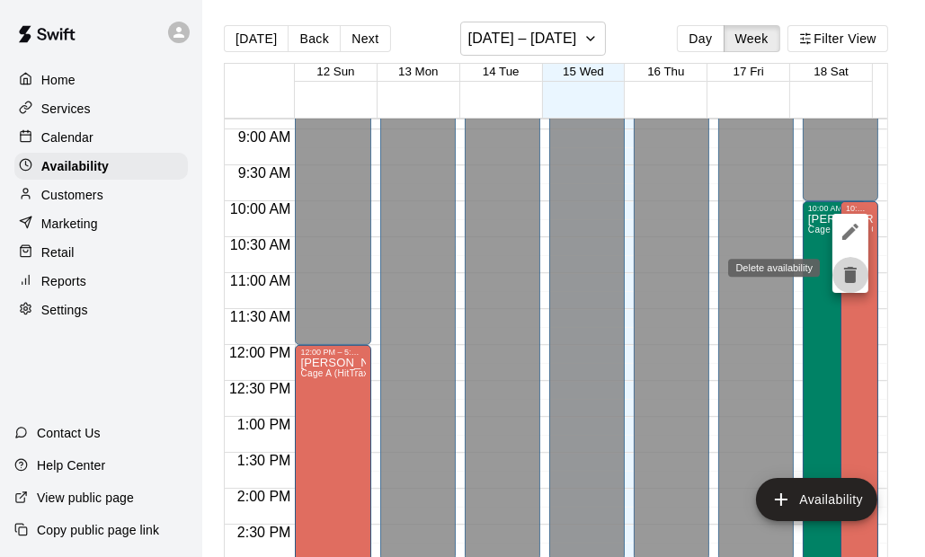
click at [849, 273] on icon "delete" at bounding box center [850, 275] width 13 height 16
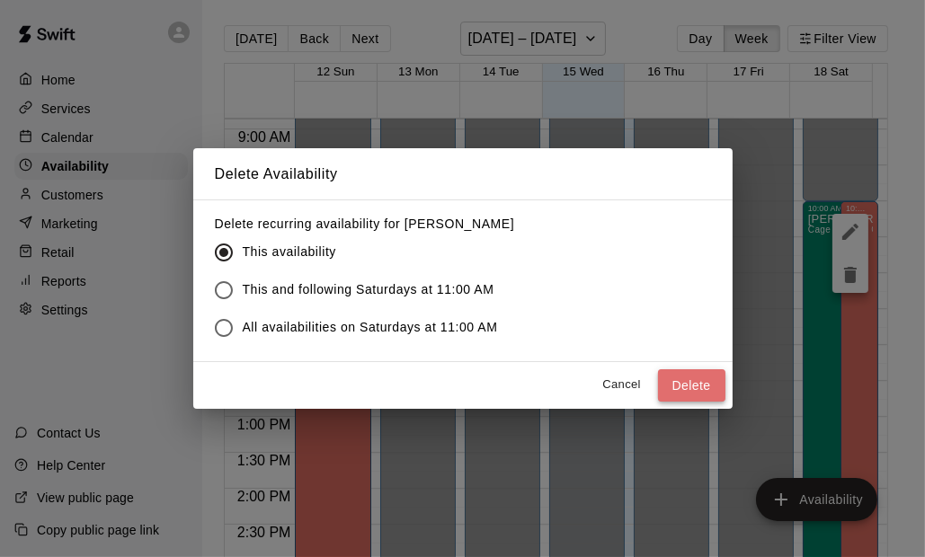
click at [701, 381] on button "Delete" at bounding box center [691, 385] width 67 height 33
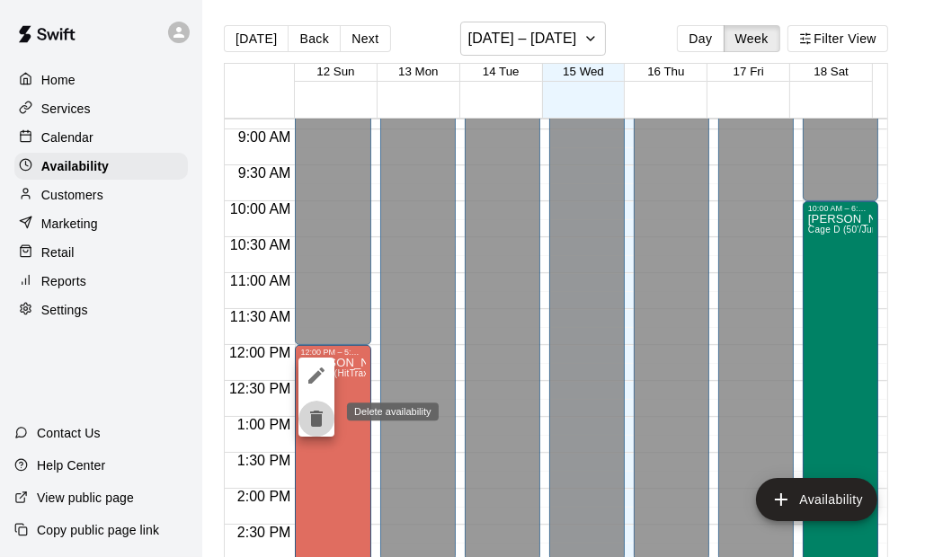
click at [314, 421] on icon "delete" at bounding box center [316, 419] width 13 height 16
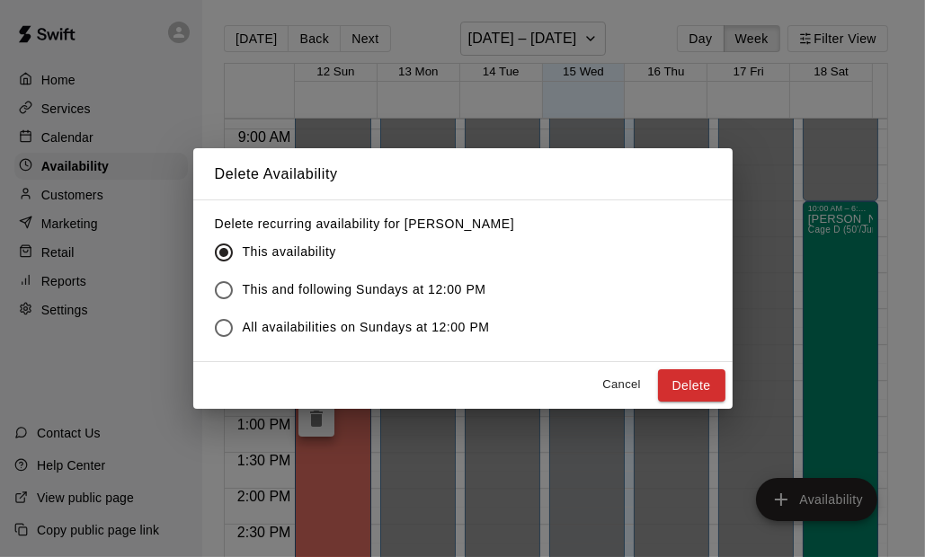
drag, startPoint x: 691, startPoint y: 391, endPoint x: 562, endPoint y: 412, distance: 130.3
click at [687, 391] on button "Delete" at bounding box center [691, 385] width 67 height 33
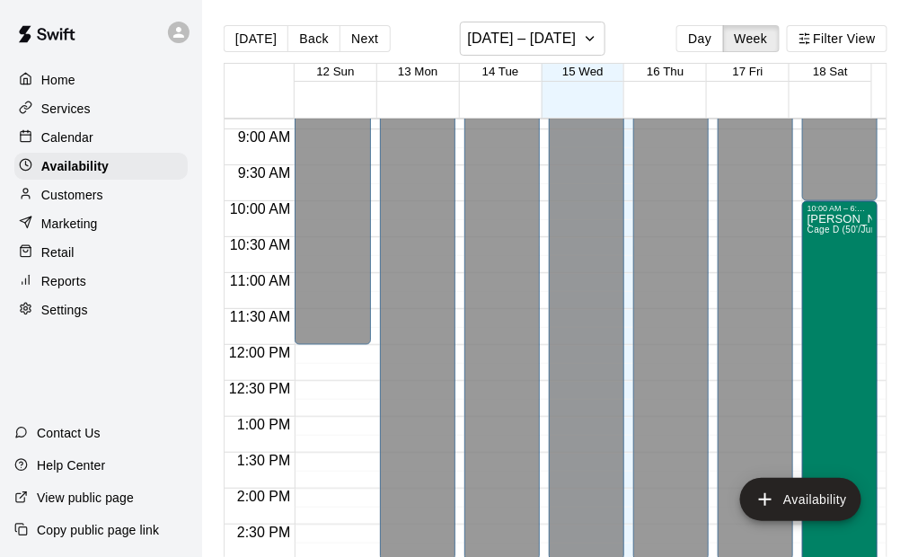
click at [66, 142] on p "Calendar" at bounding box center [67, 137] width 52 height 18
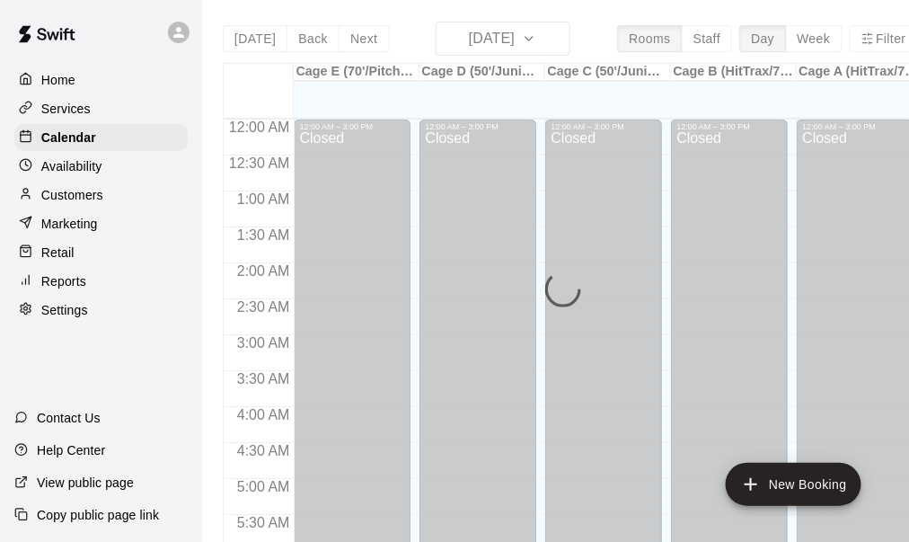
scroll to position [1212, 0]
